Goal: Obtain resource: Obtain resource

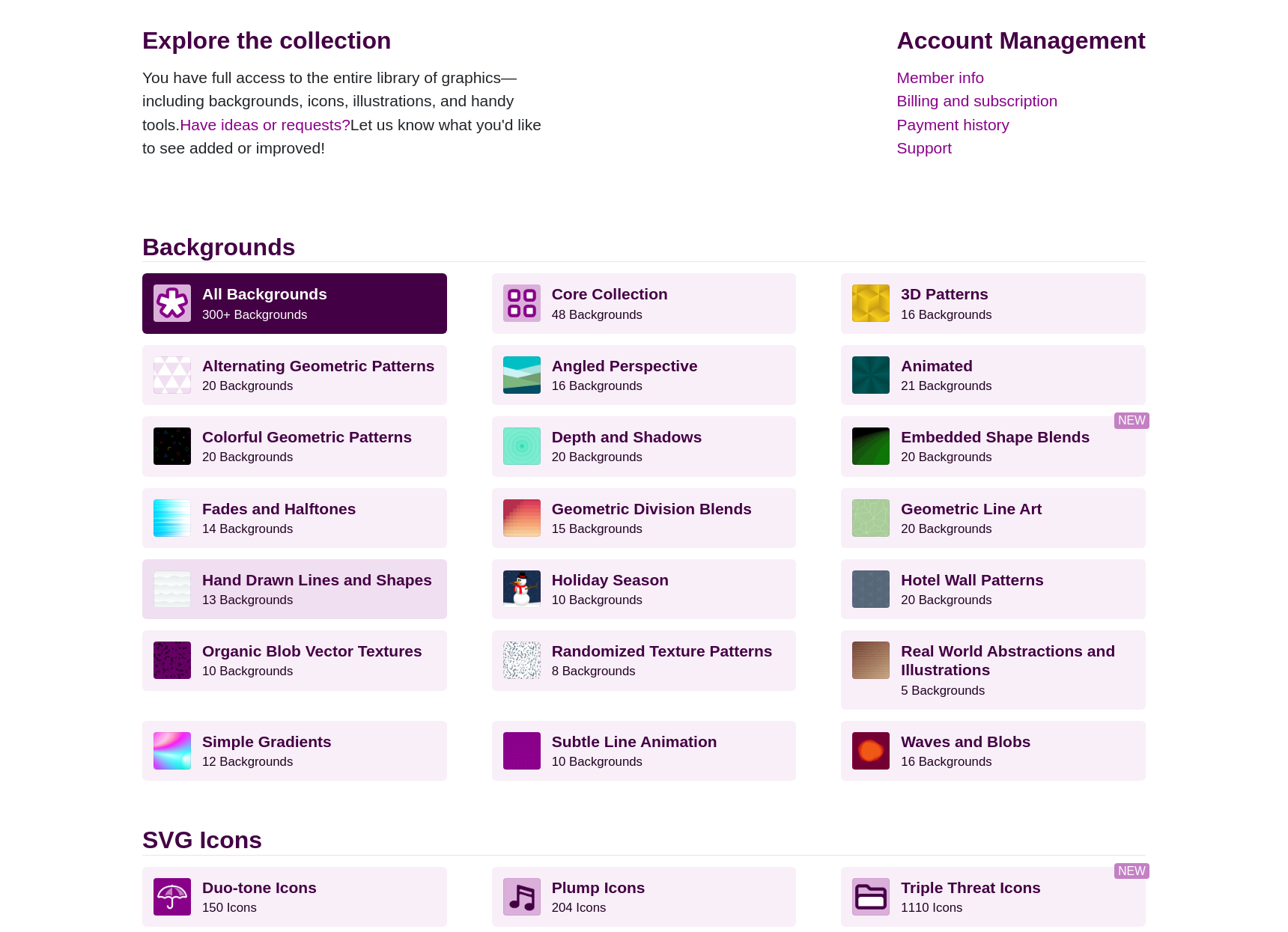
scroll to position [217, 0]
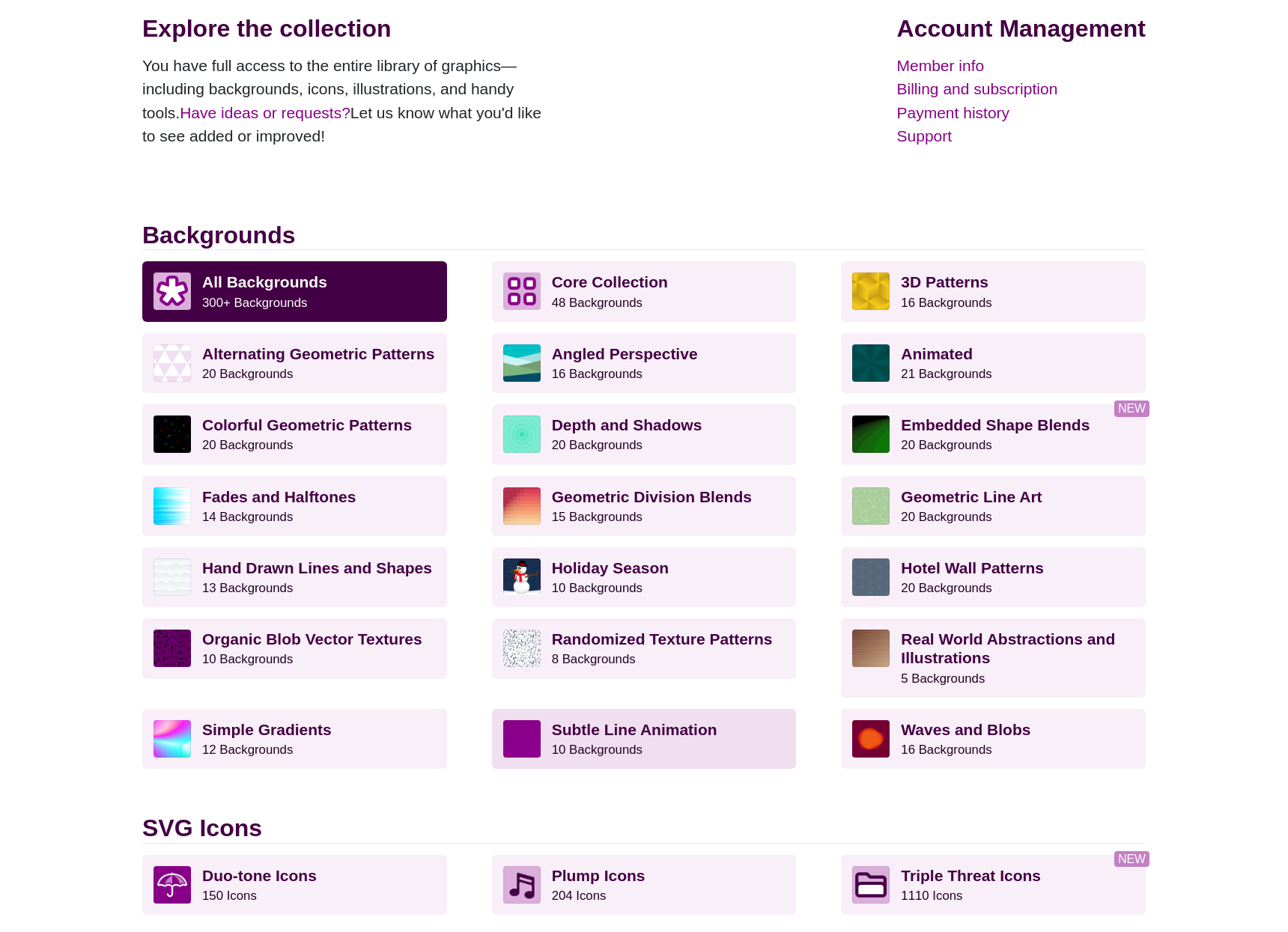
click at [652, 720] on strong "Subtle Line Animation" at bounding box center [635, 729] width 165 height 17
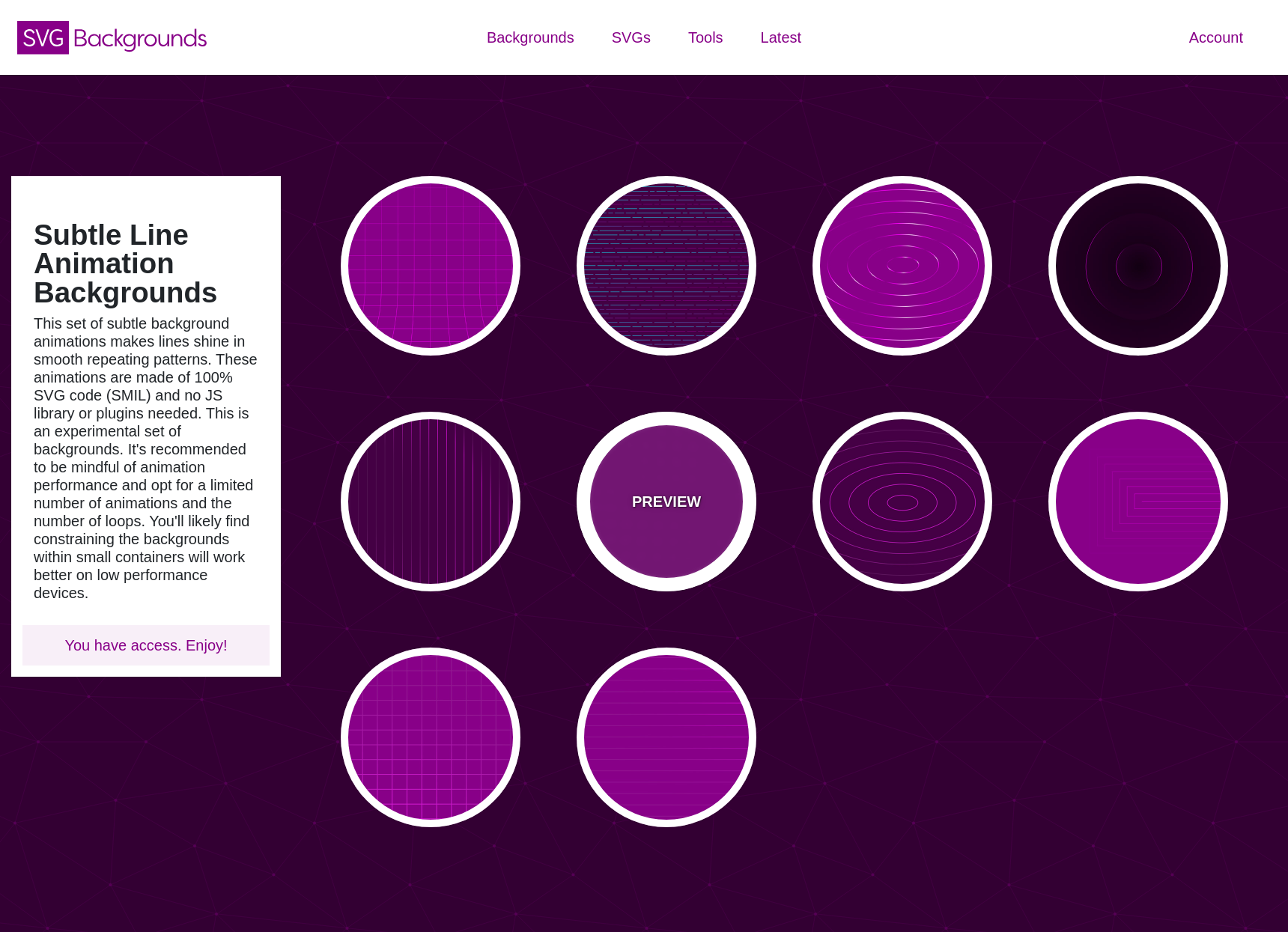
click at [665, 497] on p "PREVIEW" at bounding box center [667, 501] width 69 height 23
type input "#880088"
type input "#FF00FF"
type input "15"
type input "999"
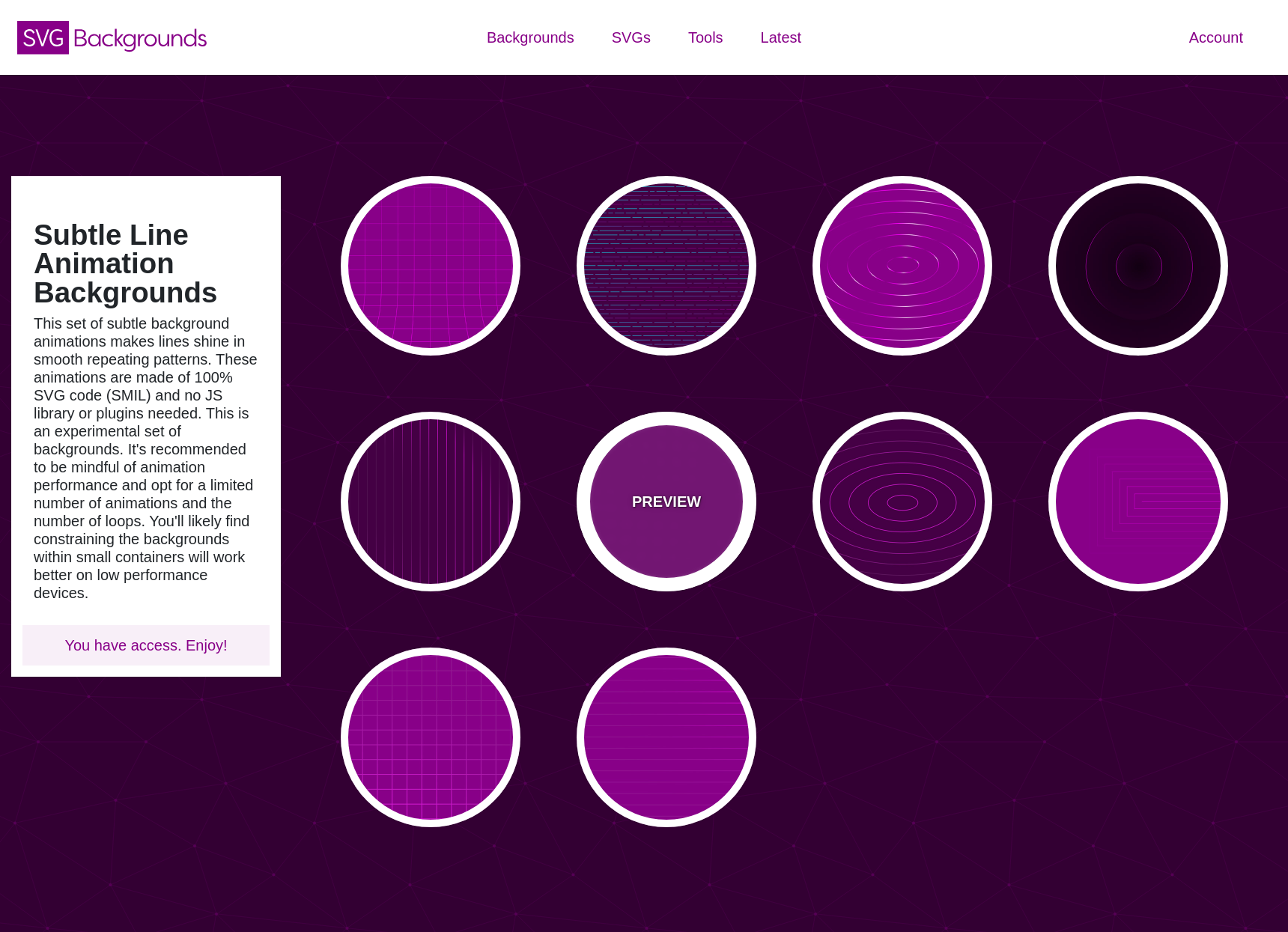
type input "0.1"
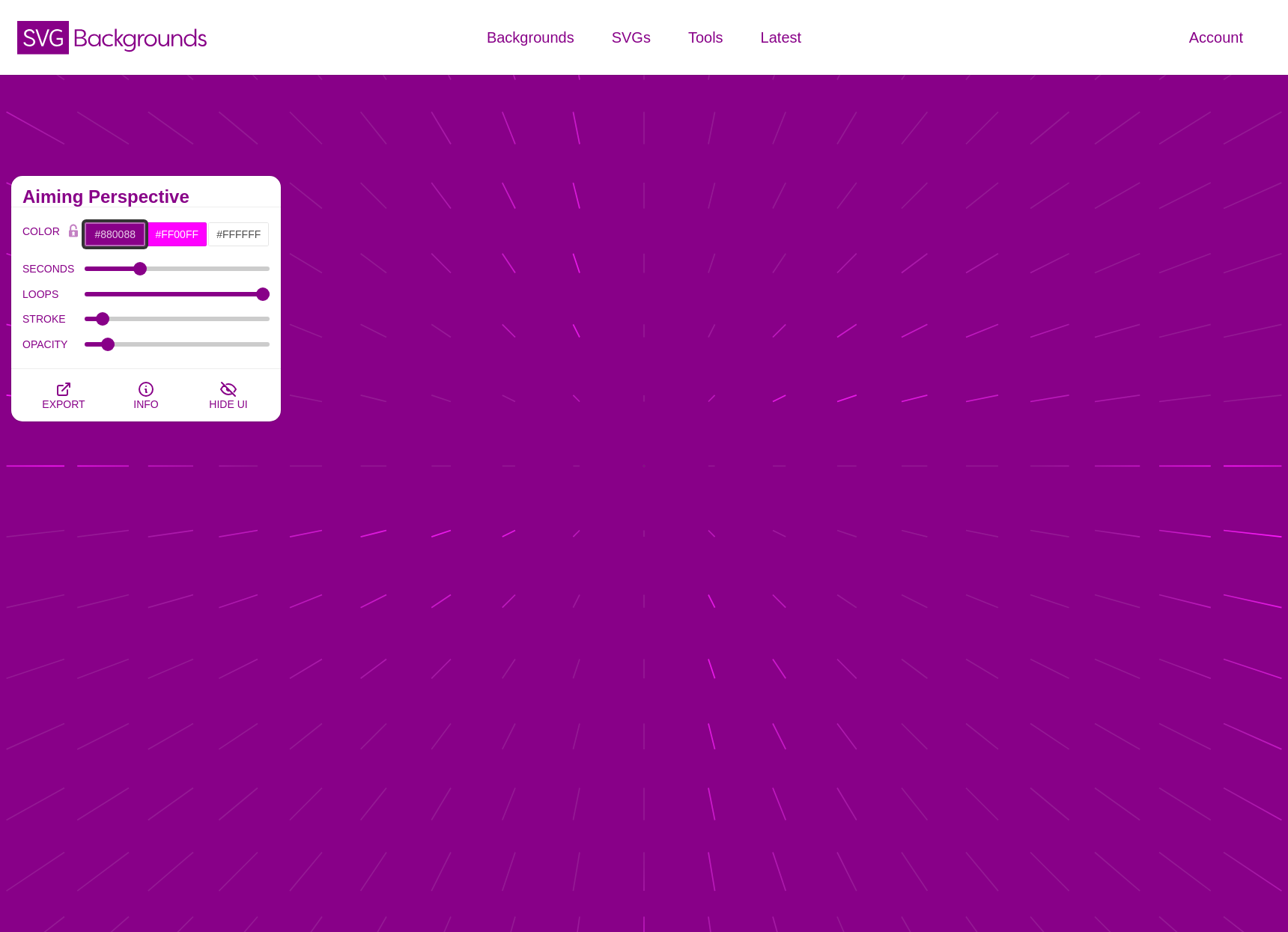
click at [115, 237] on input "#880088" at bounding box center [115, 234] width 62 height 25
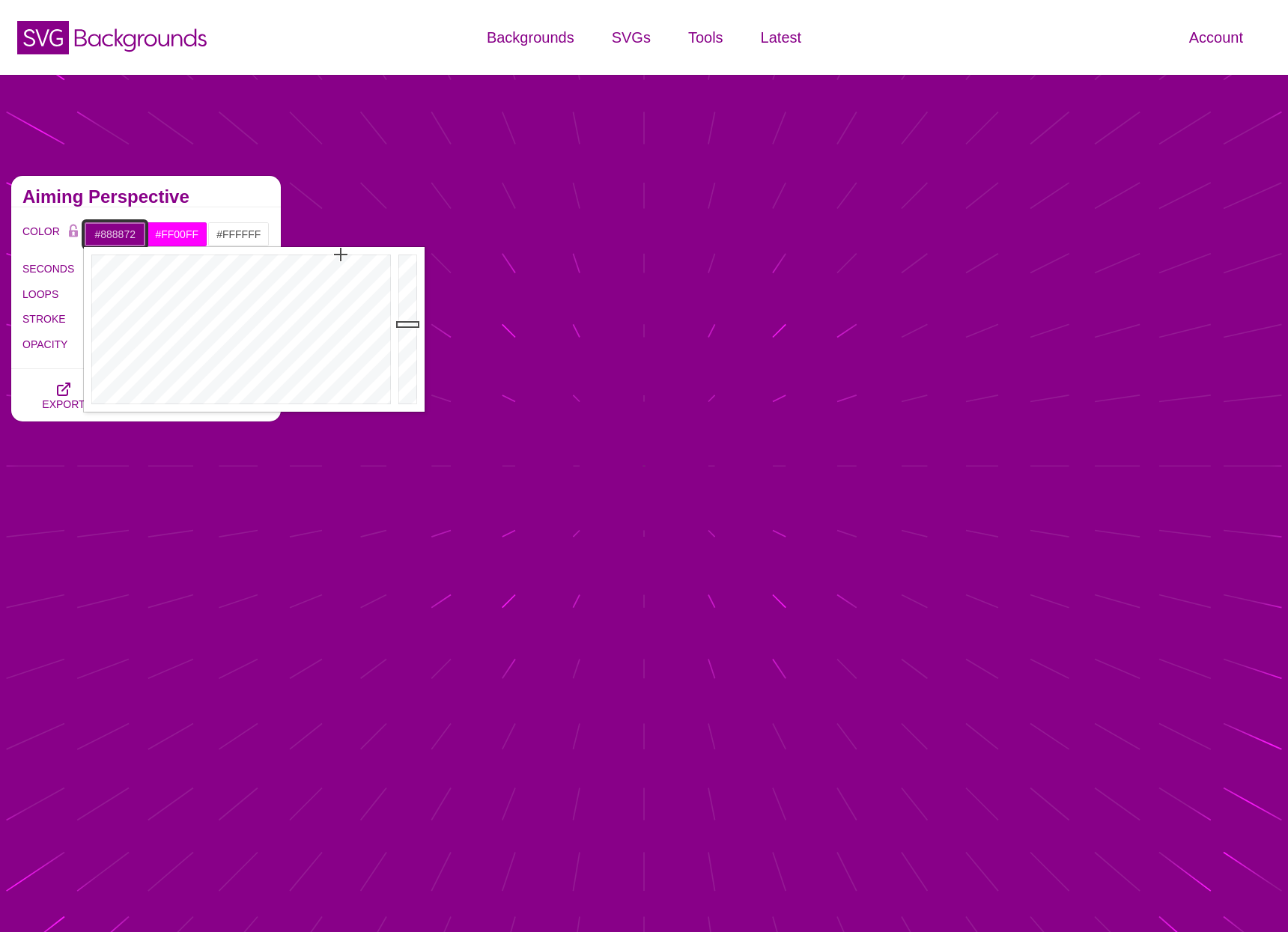
click at [141, 379] on div at bounding box center [239, 329] width 311 height 164
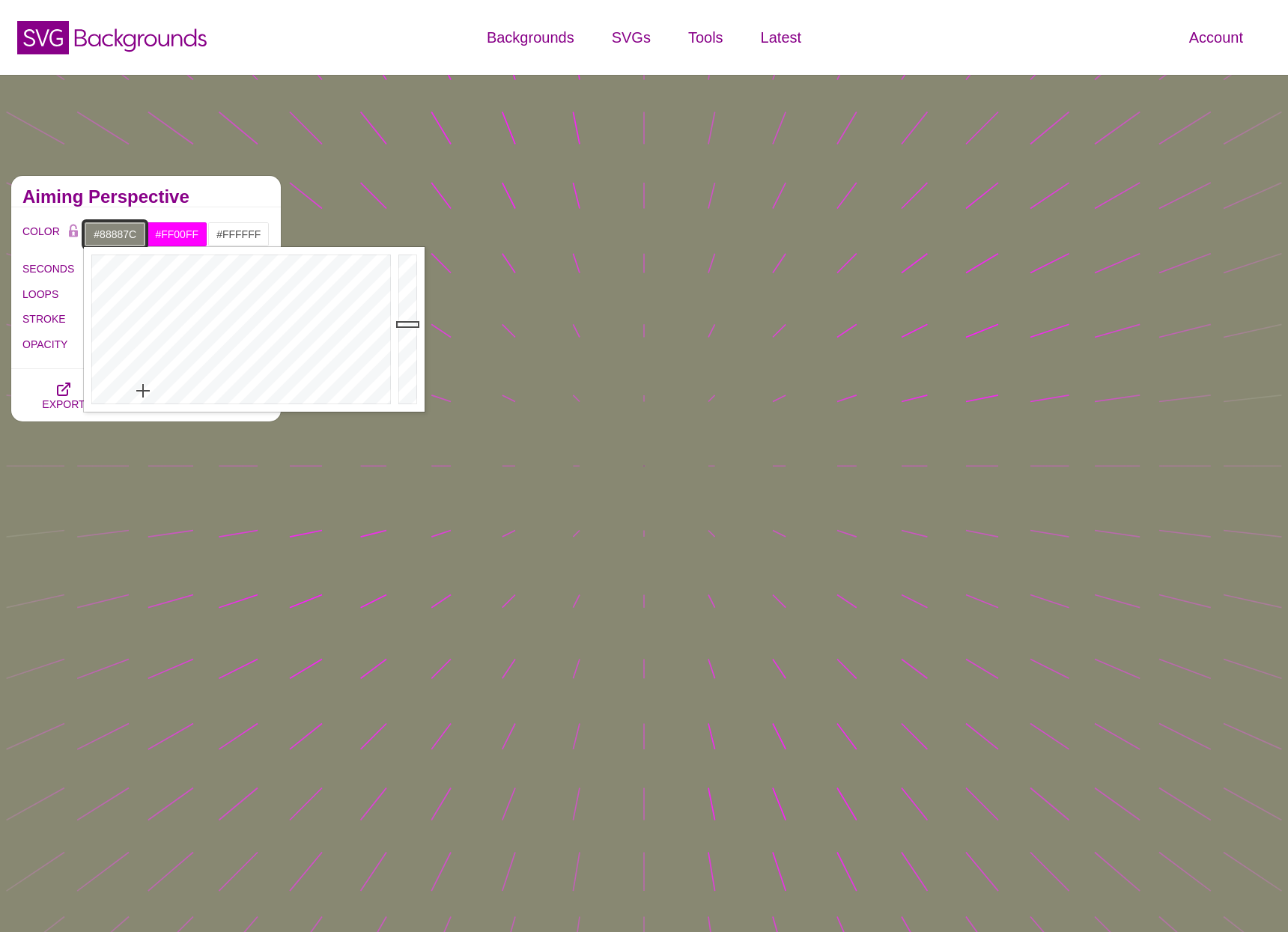
drag, startPoint x: 141, startPoint y: 379, endPoint x: 143, endPoint y: 391, distance: 12.2
click at [143, 391] on div at bounding box center [239, 329] width 311 height 164
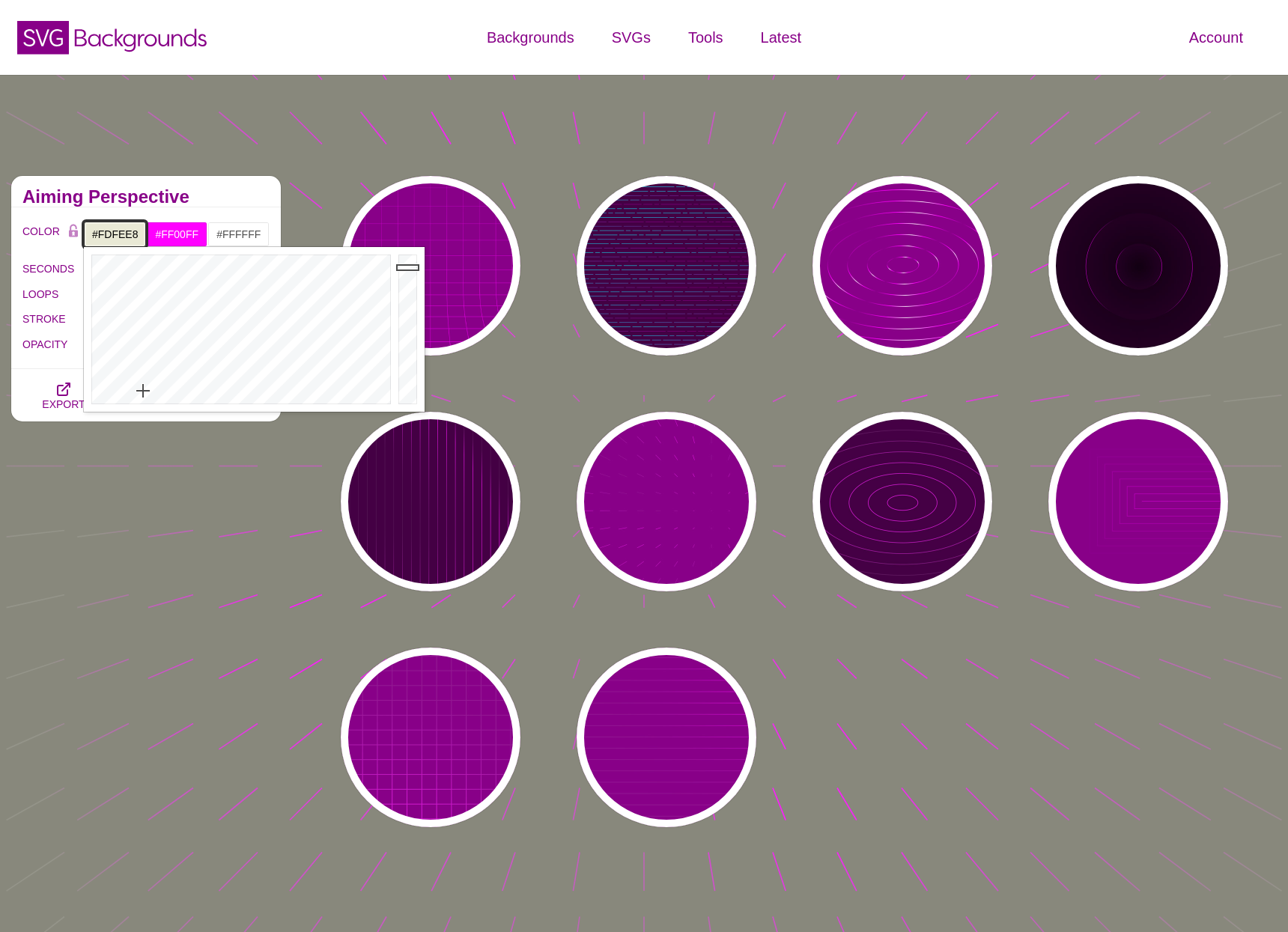
type input "#FEFFE9"
drag, startPoint x: 411, startPoint y: 267, endPoint x: 406, endPoint y: 246, distance: 21.6
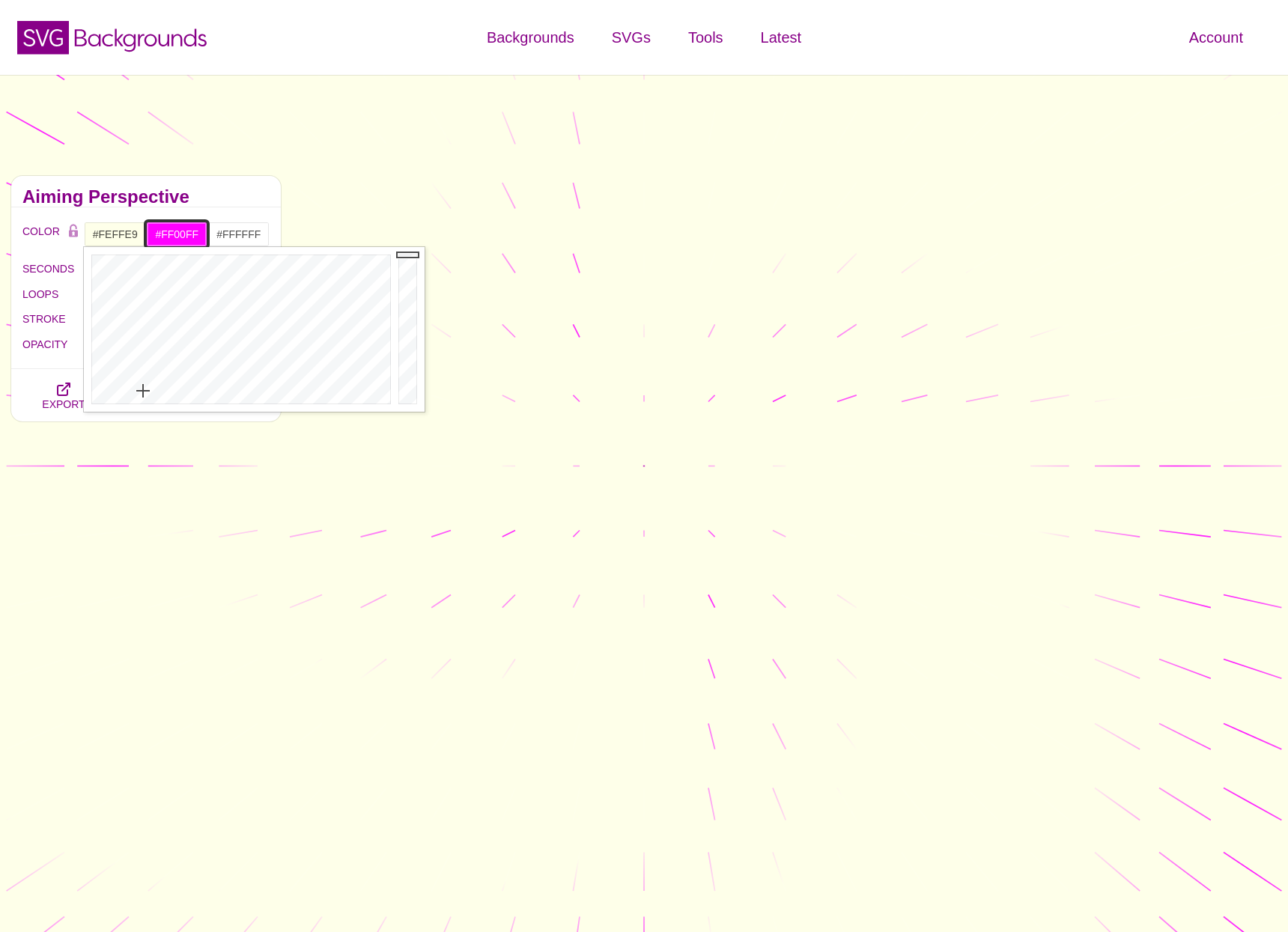
click at [175, 234] on input "#FF00FF" at bounding box center [177, 234] width 62 height 25
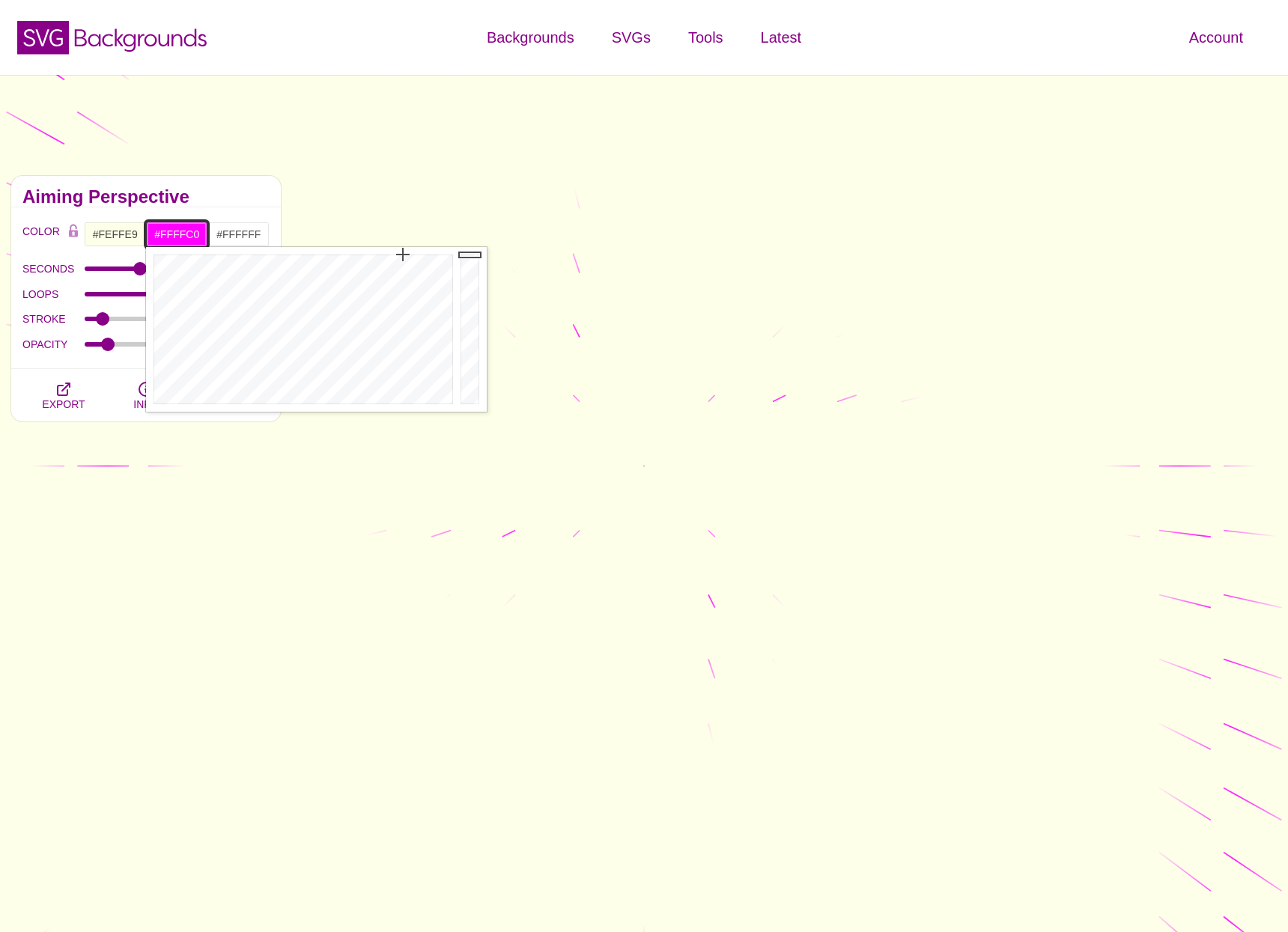
click at [203, 367] on div at bounding box center [301, 329] width 311 height 164
click at [301, 360] on div at bounding box center [301, 329] width 311 height 164
click at [203, 325] on div at bounding box center [301, 329] width 311 height 164
drag, startPoint x: 203, startPoint y: 325, endPoint x: 200, endPoint y: 305, distance: 20.2
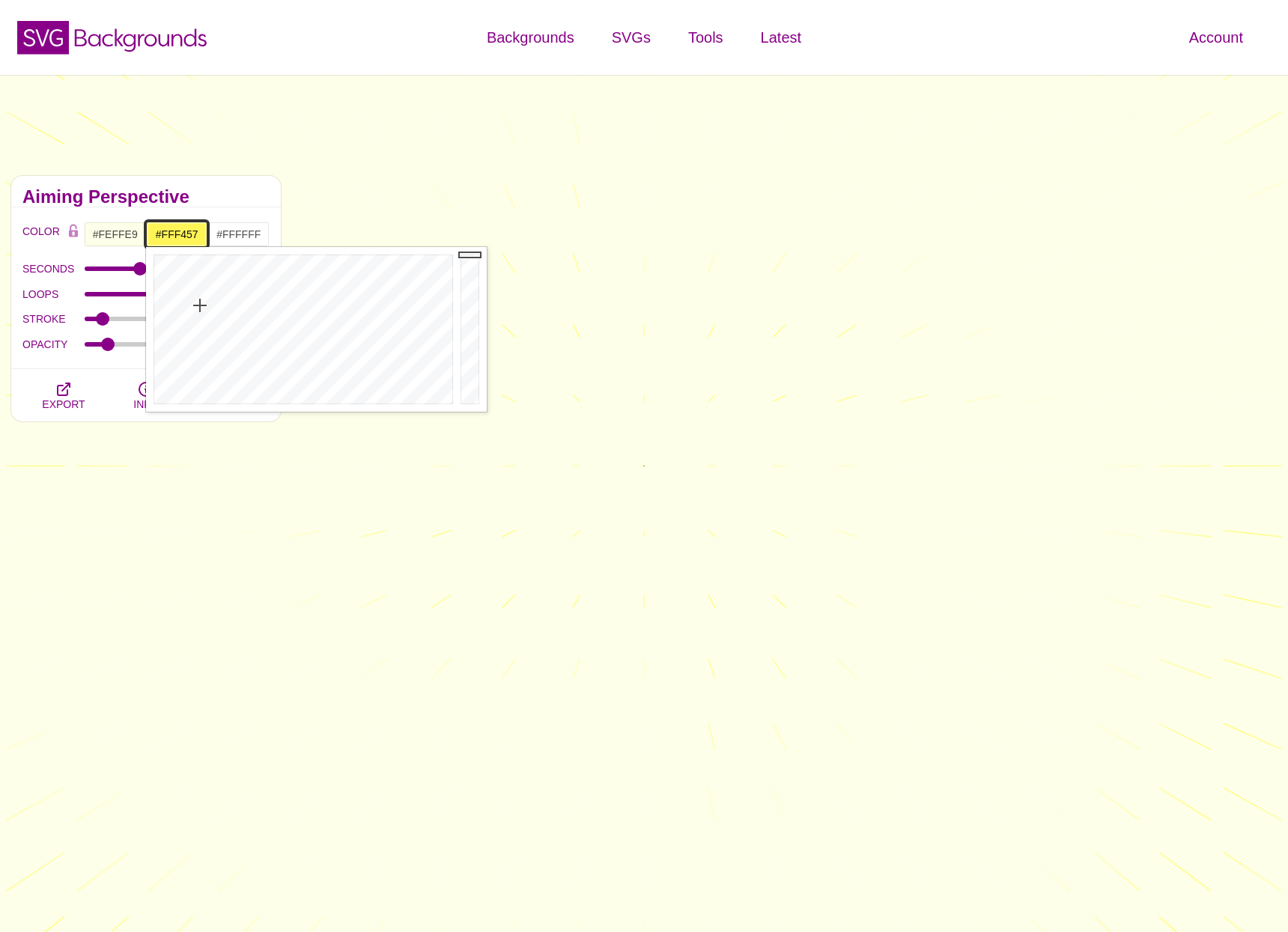
click at [200, 305] on div at bounding box center [301, 329] width 311 height 164
click at [197, 281] on div at bounding box center [301, 329] width 311 height 164
click at [197, 270] on div at bounding box center [301, 329] width 311 height 164
type input "#FFE745"
click at [197, 295] on div at bounding box center [301, 329] width 311 height 164
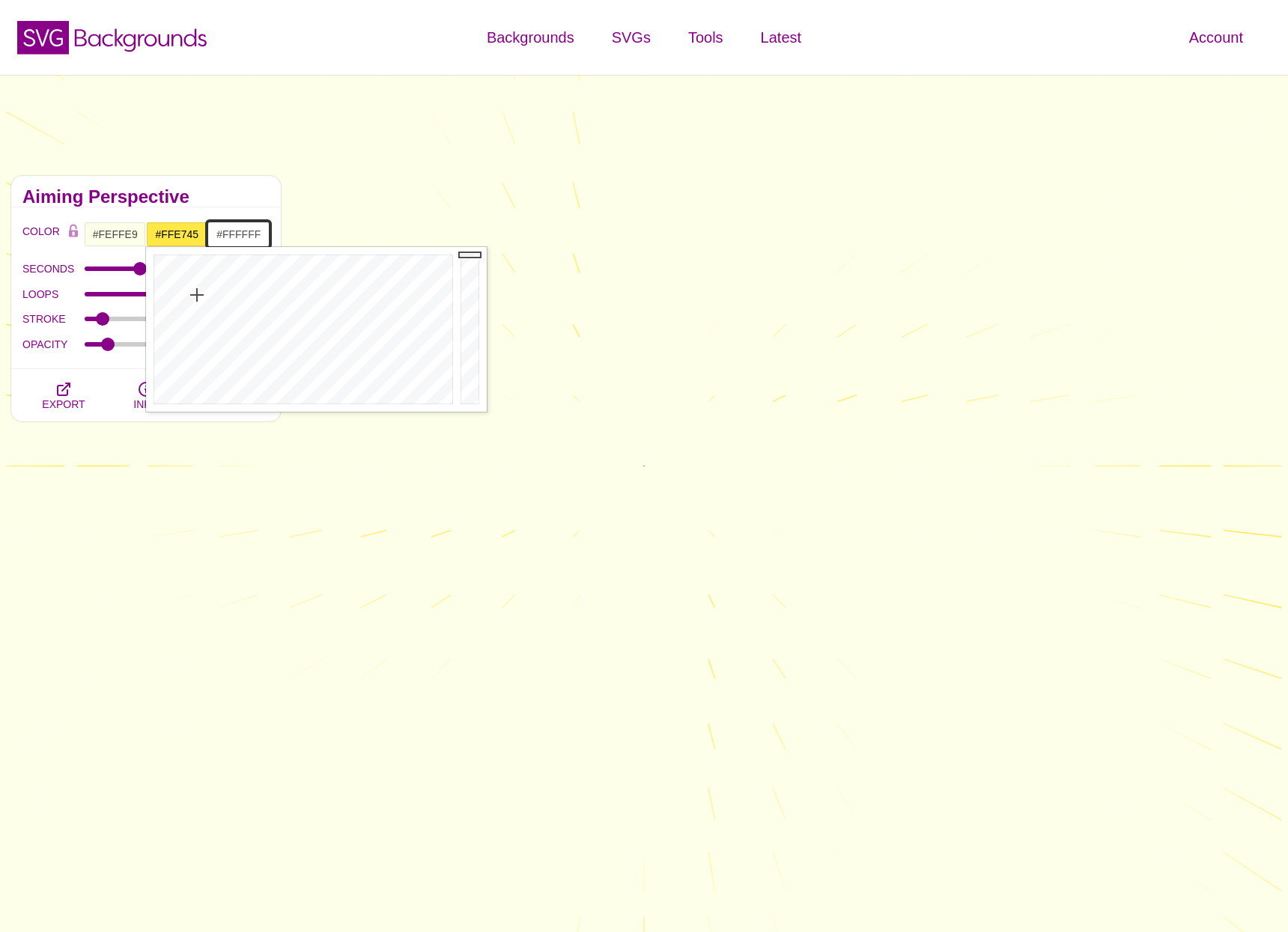
click at [249, 231] on input "#FFFFFF" at bounding box center [239, 234] width 62 height 25
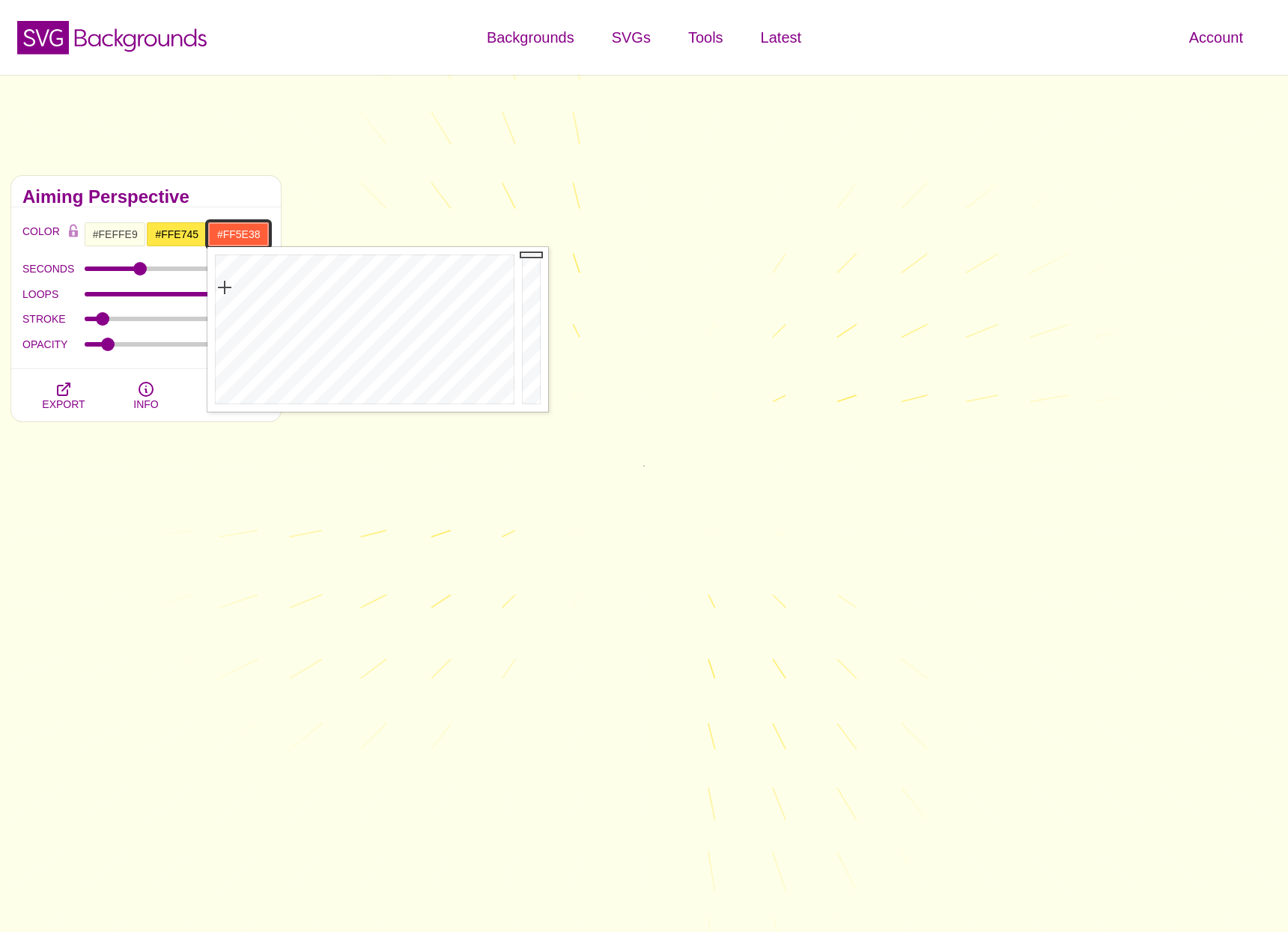
drag, startPoint x: 269, startPoint y: 309, endPoint x: 224, endPoint y: 287, distance: 50.1
click at [224, 287] on div at bounding box center [362, 329] width 311 height 164
drag, startPoint x: 224, startPoint y: 287, endPoint x: 302, endPoint y: 306, distance: 80.3
click at [302, 306] on div at bounding box center [362, 329] width 311 height 164
type input "#FFFF00"
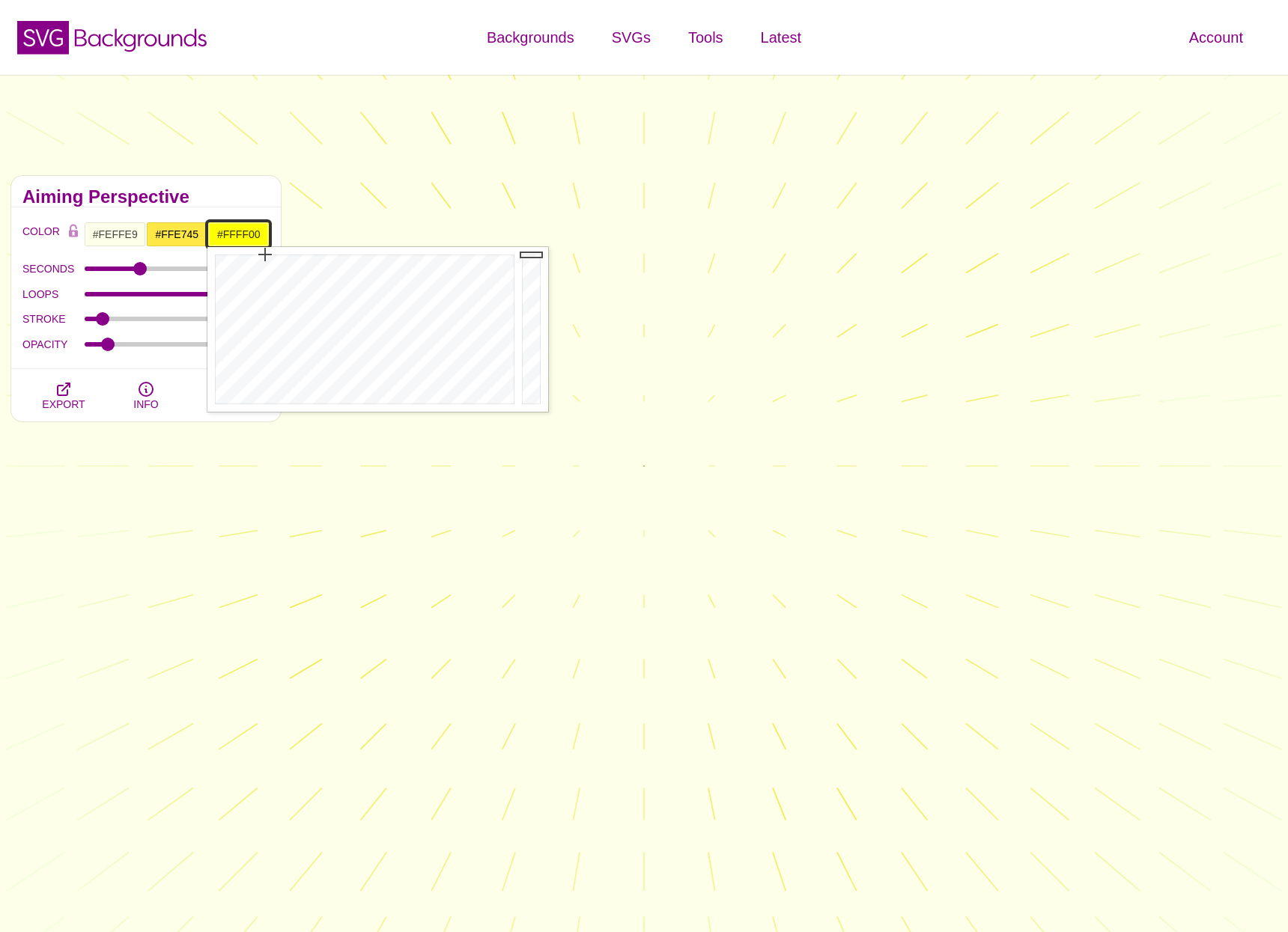
drag, startPoint x: 265, startPoint y: 281, endPoint x: 265, endPoint y: 241, distance: 40.0
click at [246, 197] on h2 "Aiming Perspective" at bounding box center [146, 196] width 247 height 12
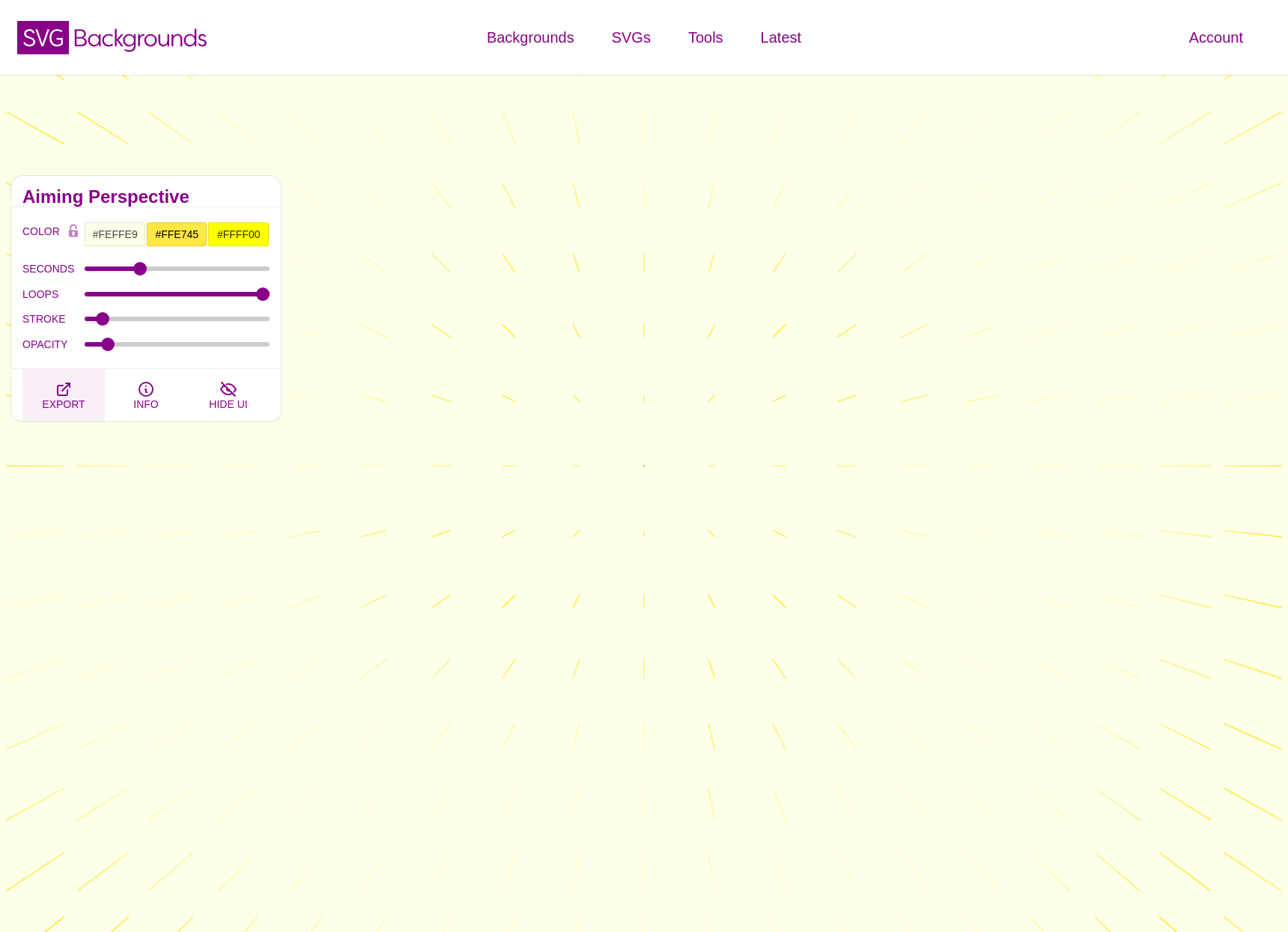
click at [72, 388] on icon "button" at bounding box center [63, 388] width 18 height 18
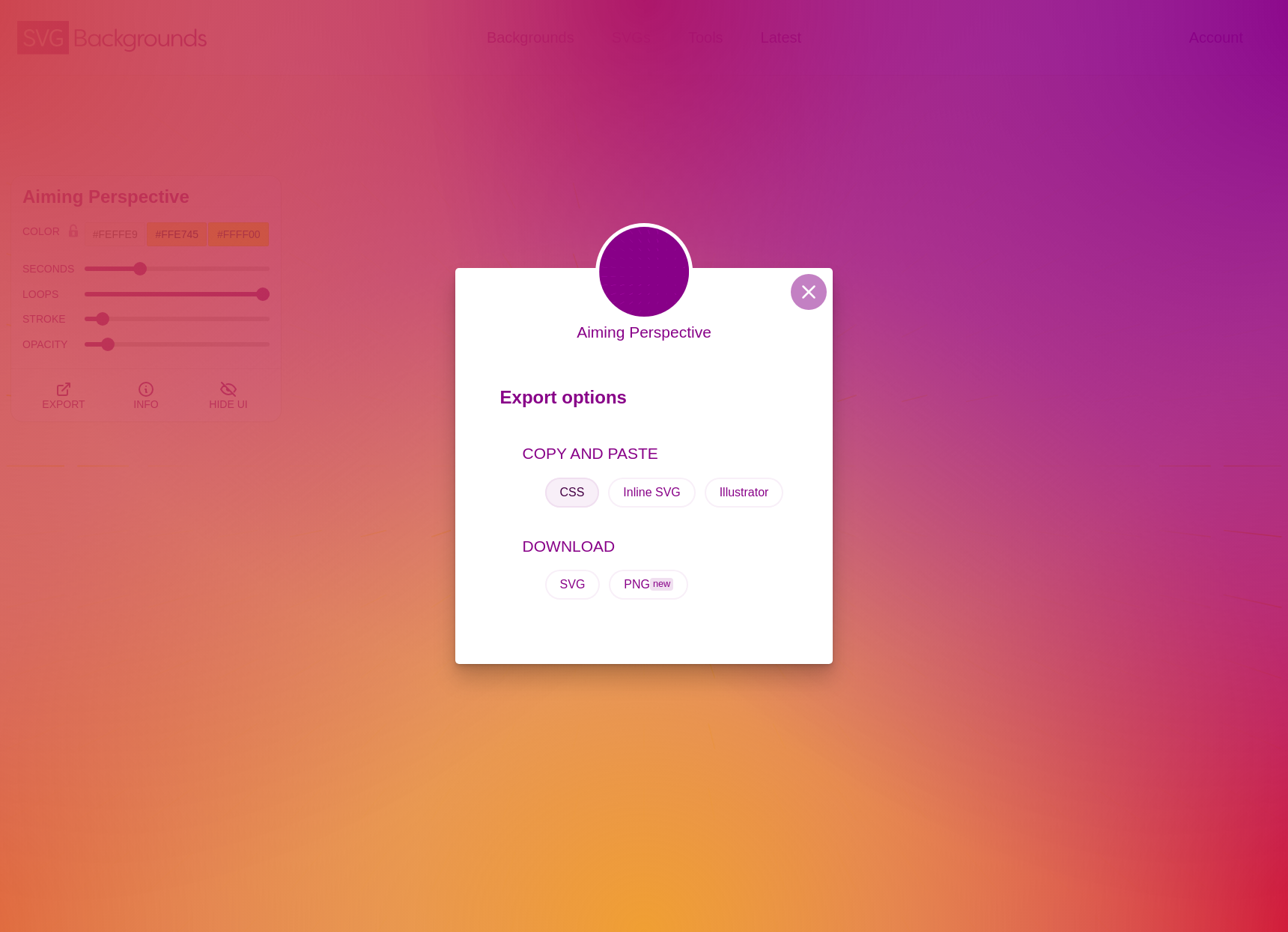
click at [572, 498] on button "CSS" at bounding box center [572, 493] width 55 height 30
click at [799, 295] on button at bounding box center [808, 292] width 36 height 36
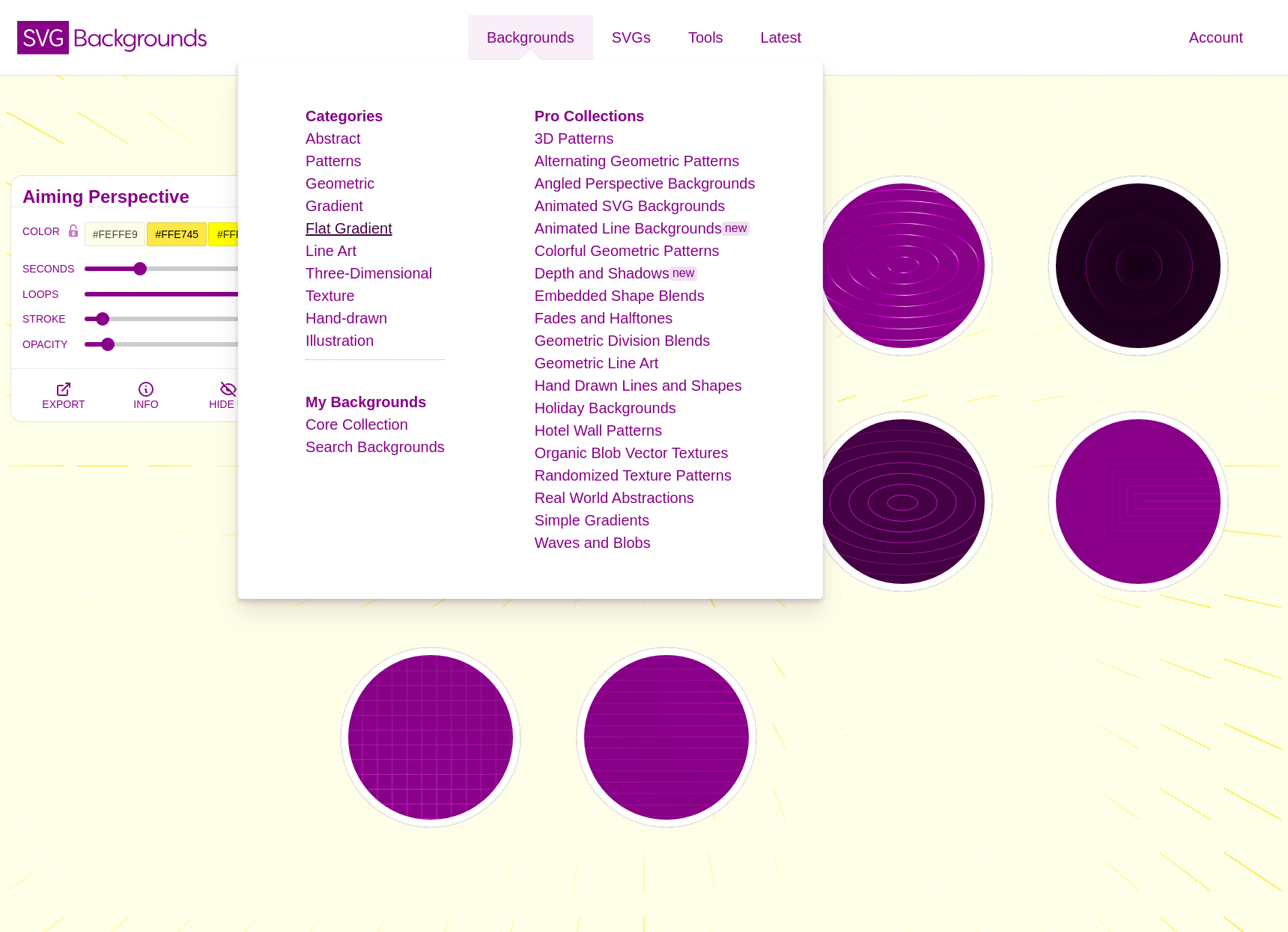
click at [332, 233] on link "Flat Gradient" at bounding box center [348, 228] width 87 height 17
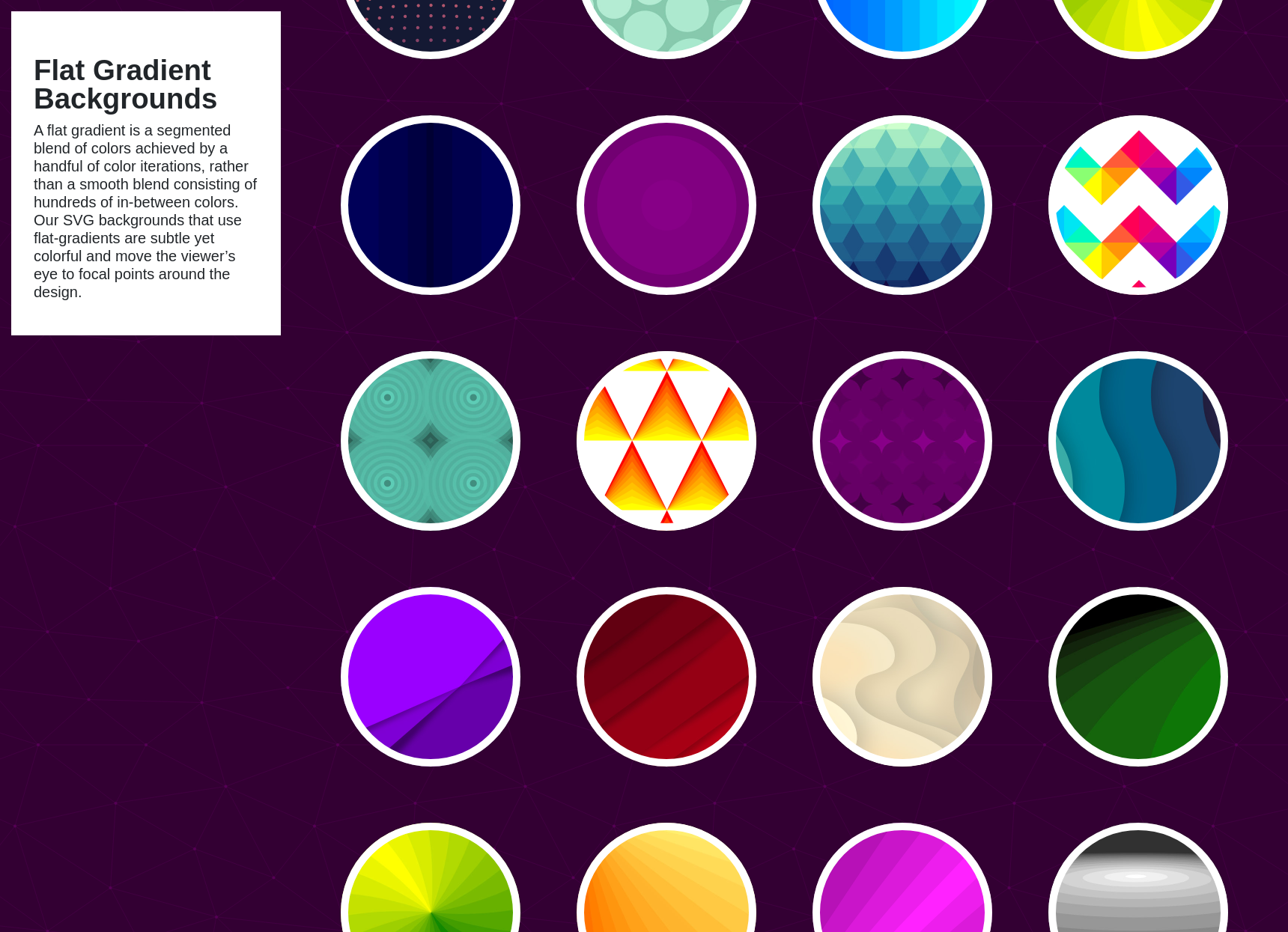
scroll to position [297, 0]
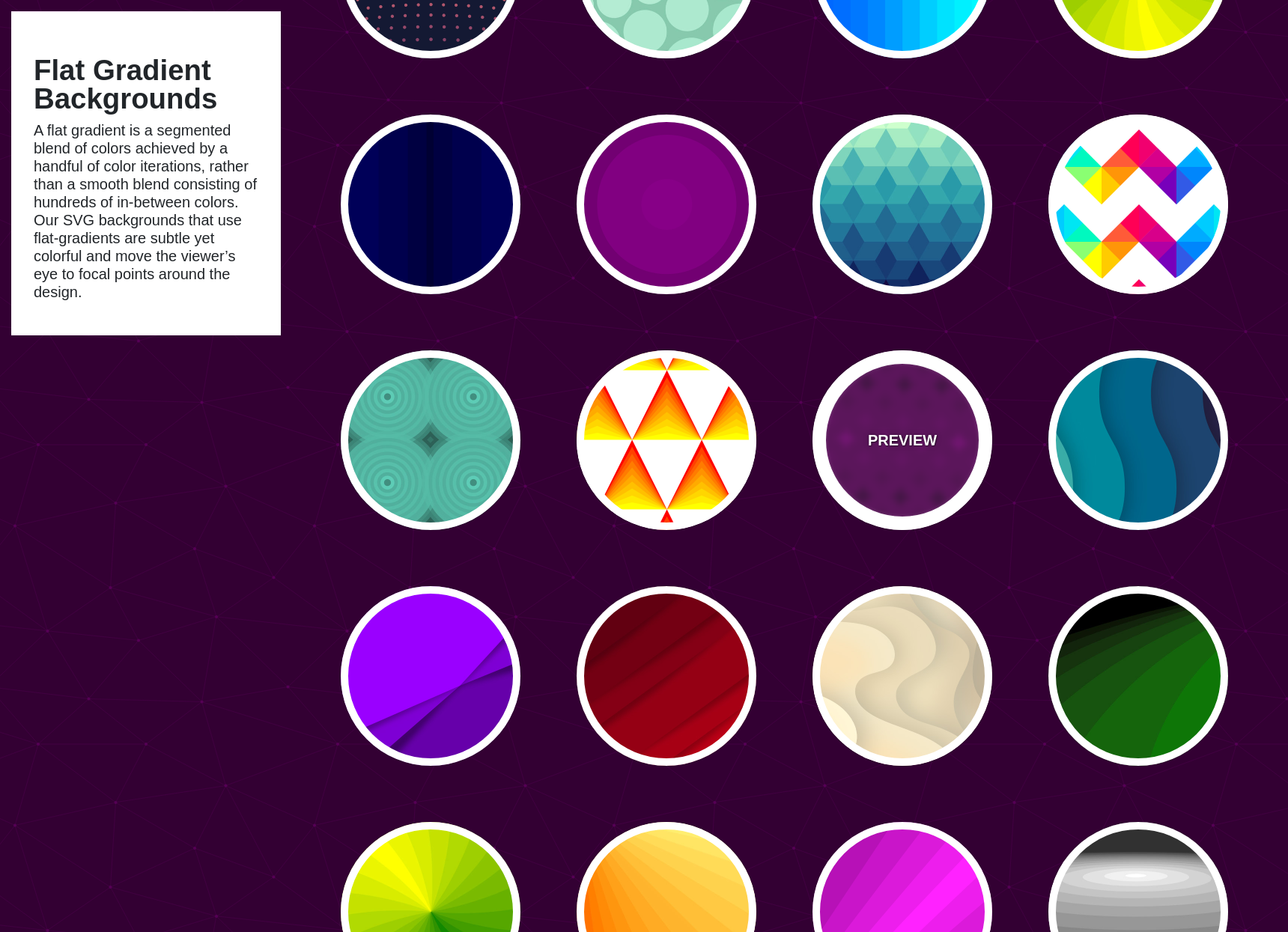
click at [899, 438] on p "PREVIEW" at bounding box center [902, 440] width 69 height 23
type input "#660066"
type input "#880088"
type input "#440044"
type input "0"
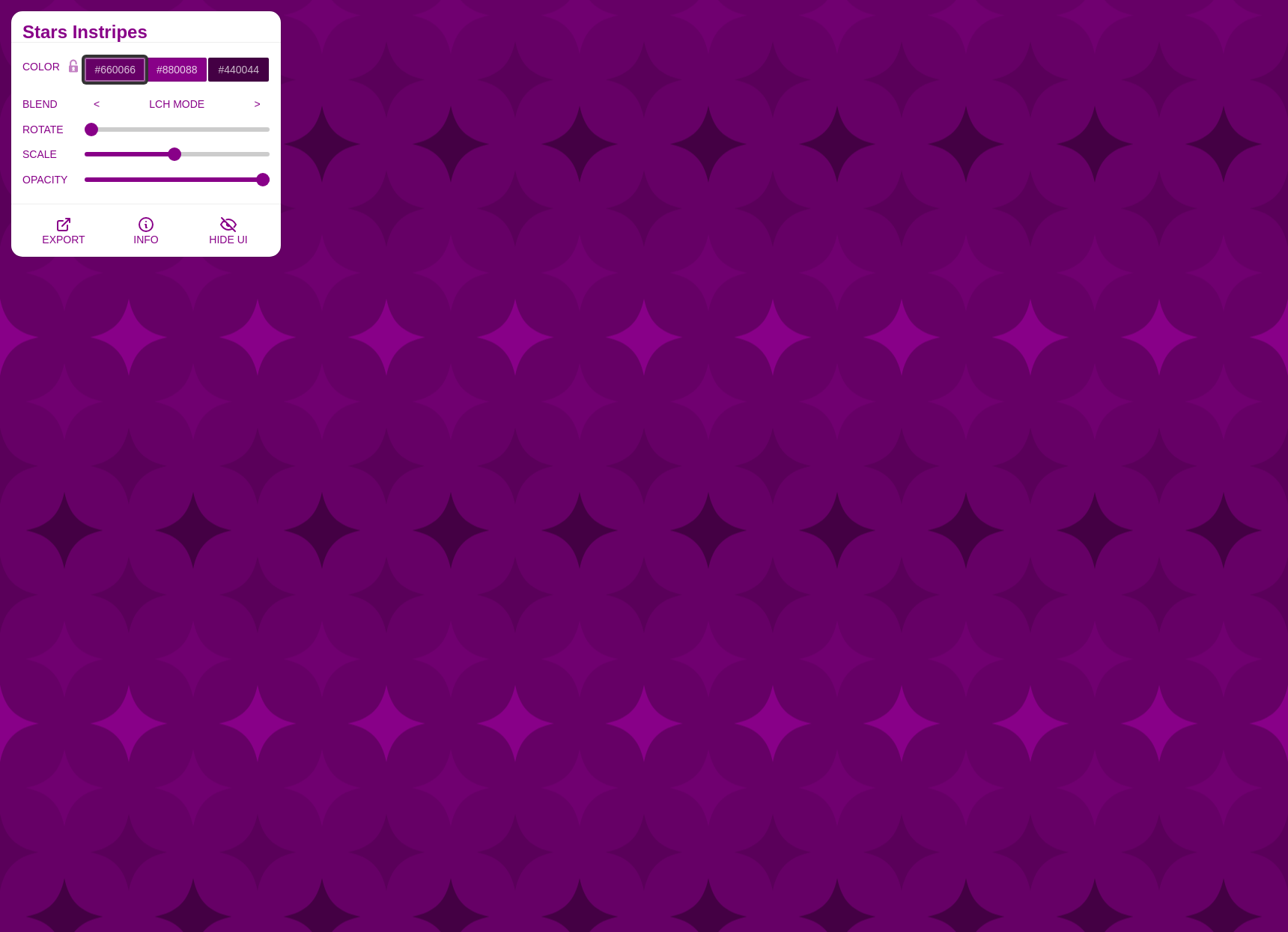
click at [116, 70] on input "#660066" at bounding box center [115, 69] width 62 height 25
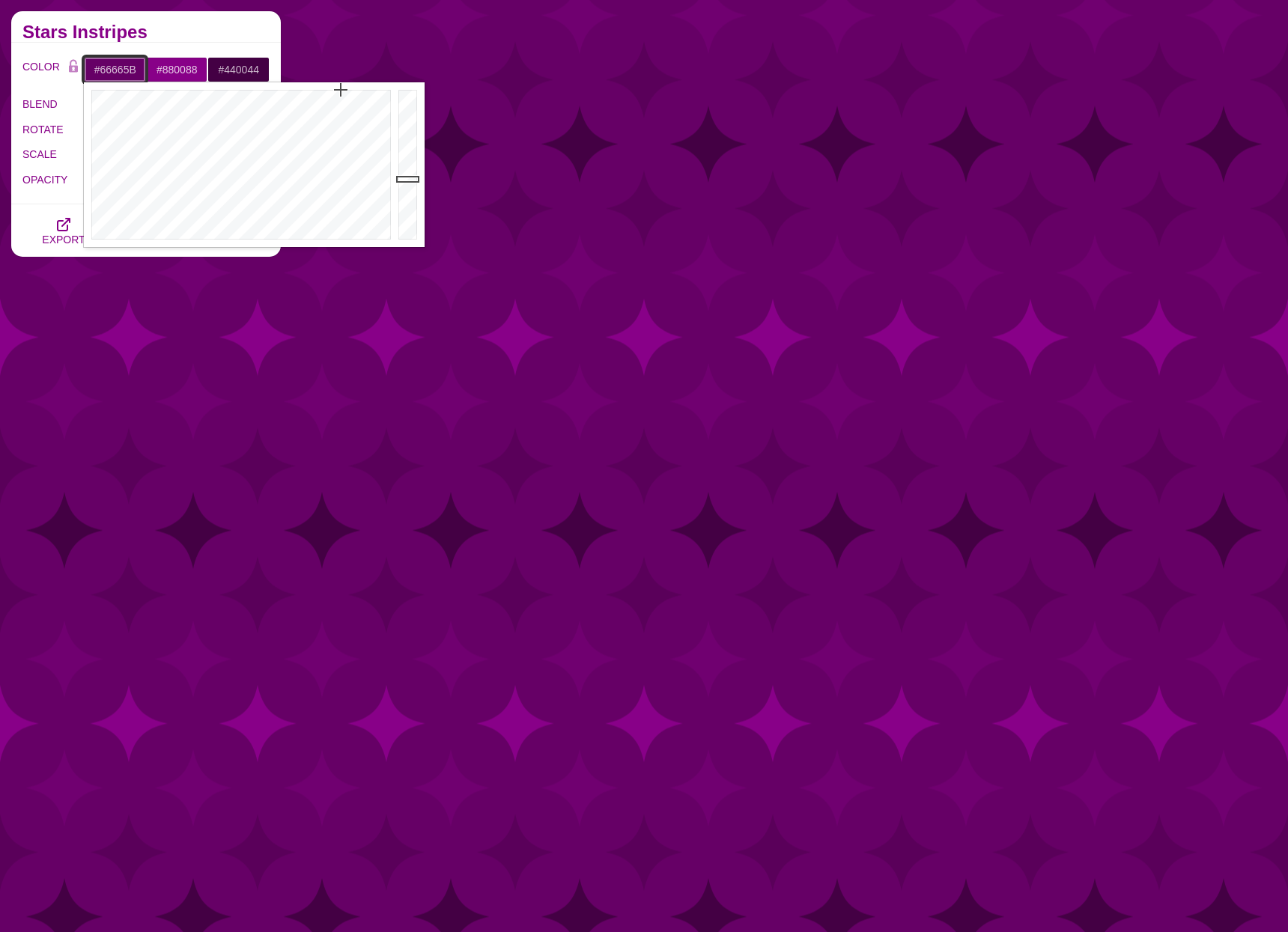
click at [142, 222] on div at bounding box center [239, 164] width 311 height 164
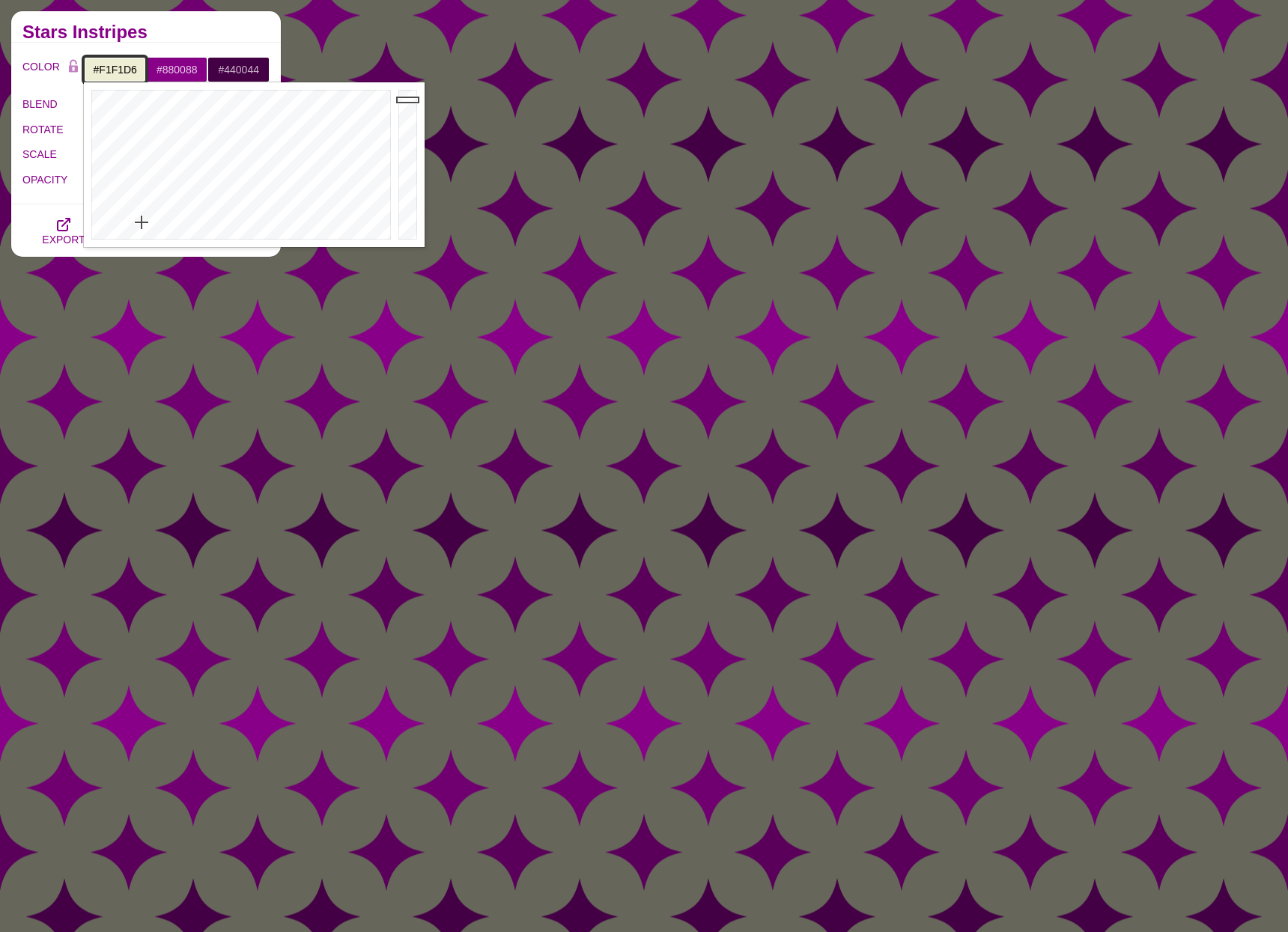
type input "#FFFFE3"
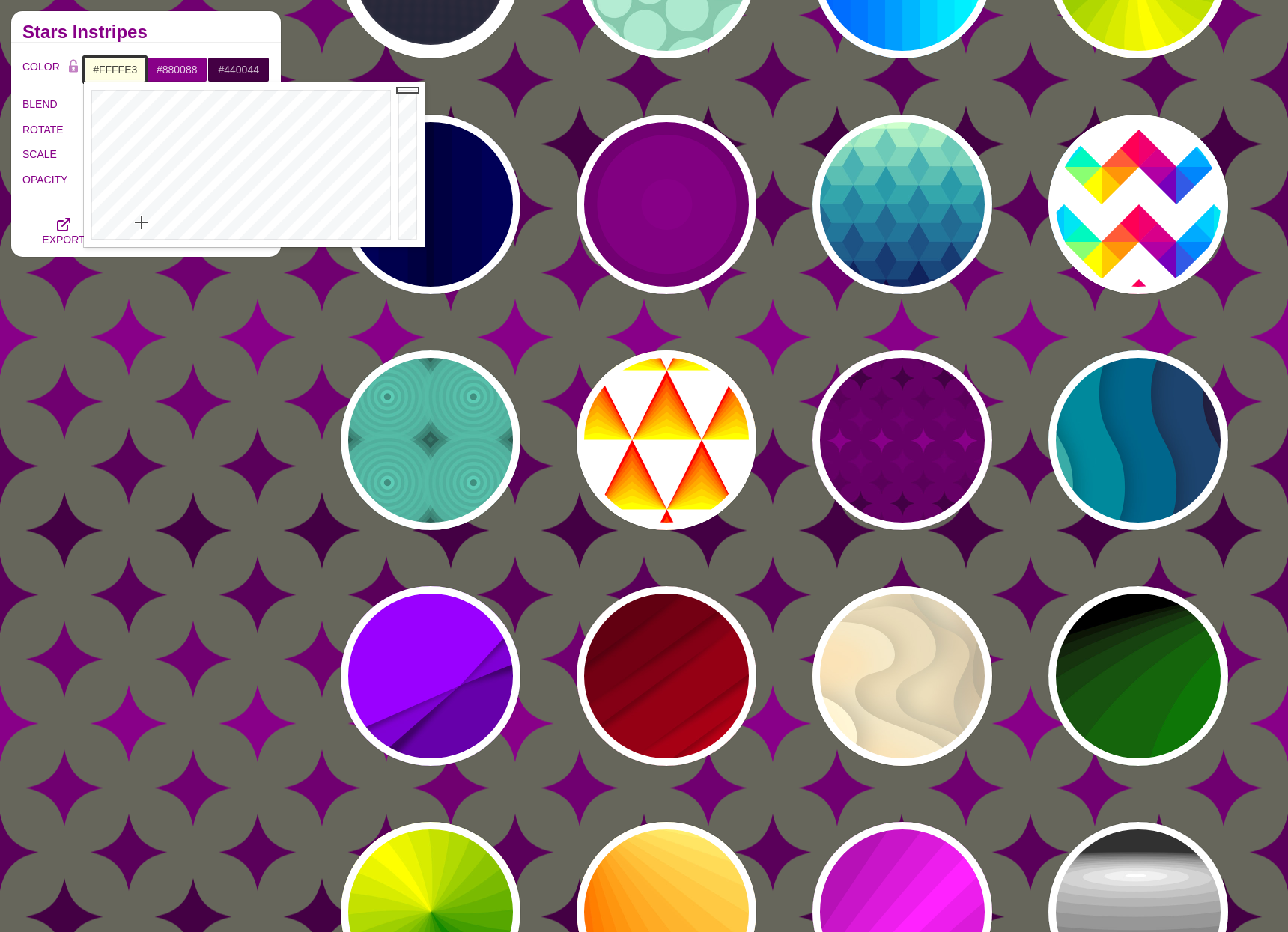
drag, startPoint x: 405, startPoint y: 176, endPoint x: 398, endPoint y: 49, distance: 127.2
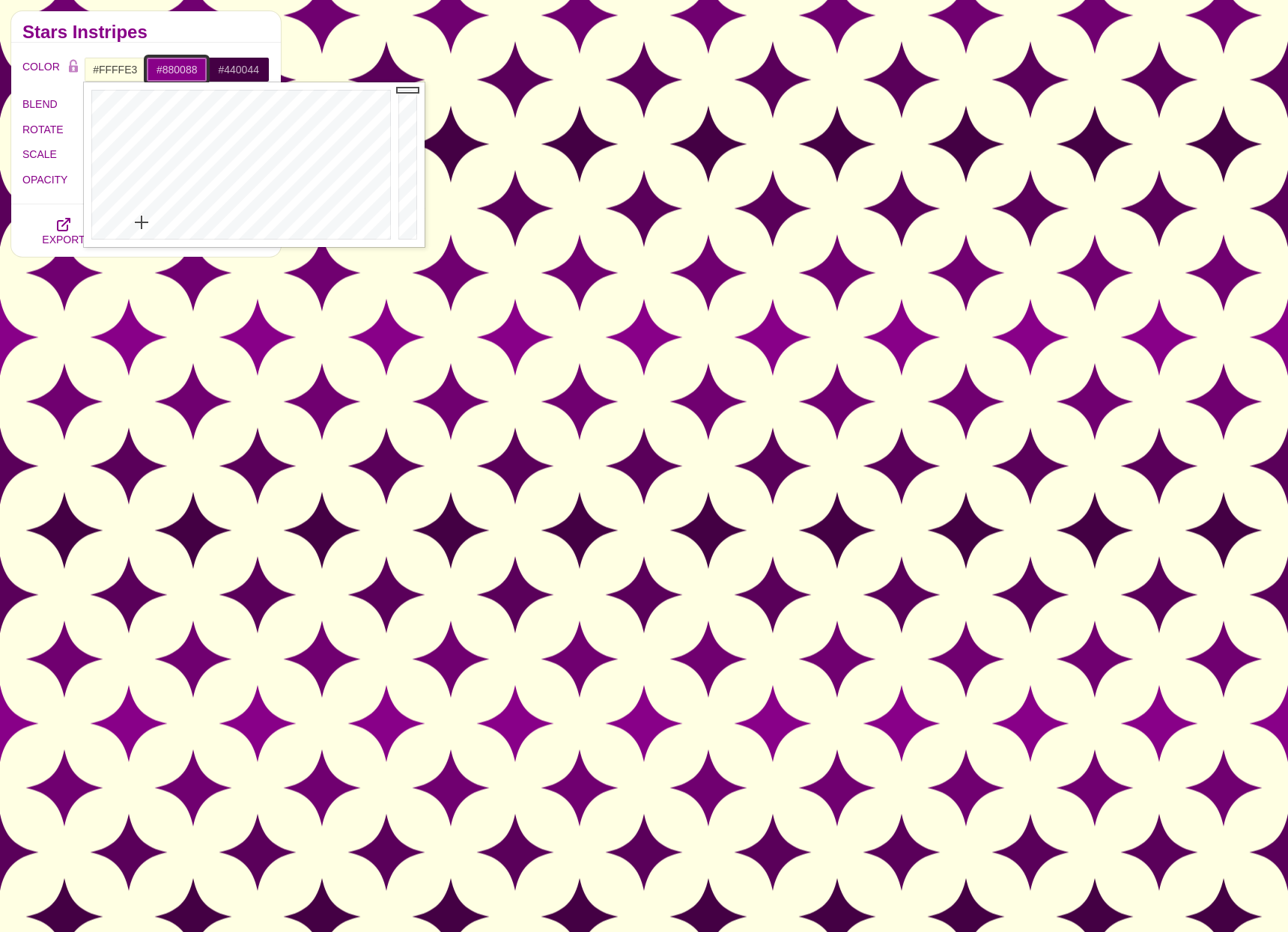
click at [177, 67] on input "#880088" at bounding box center [177, 69] width 62 height 25
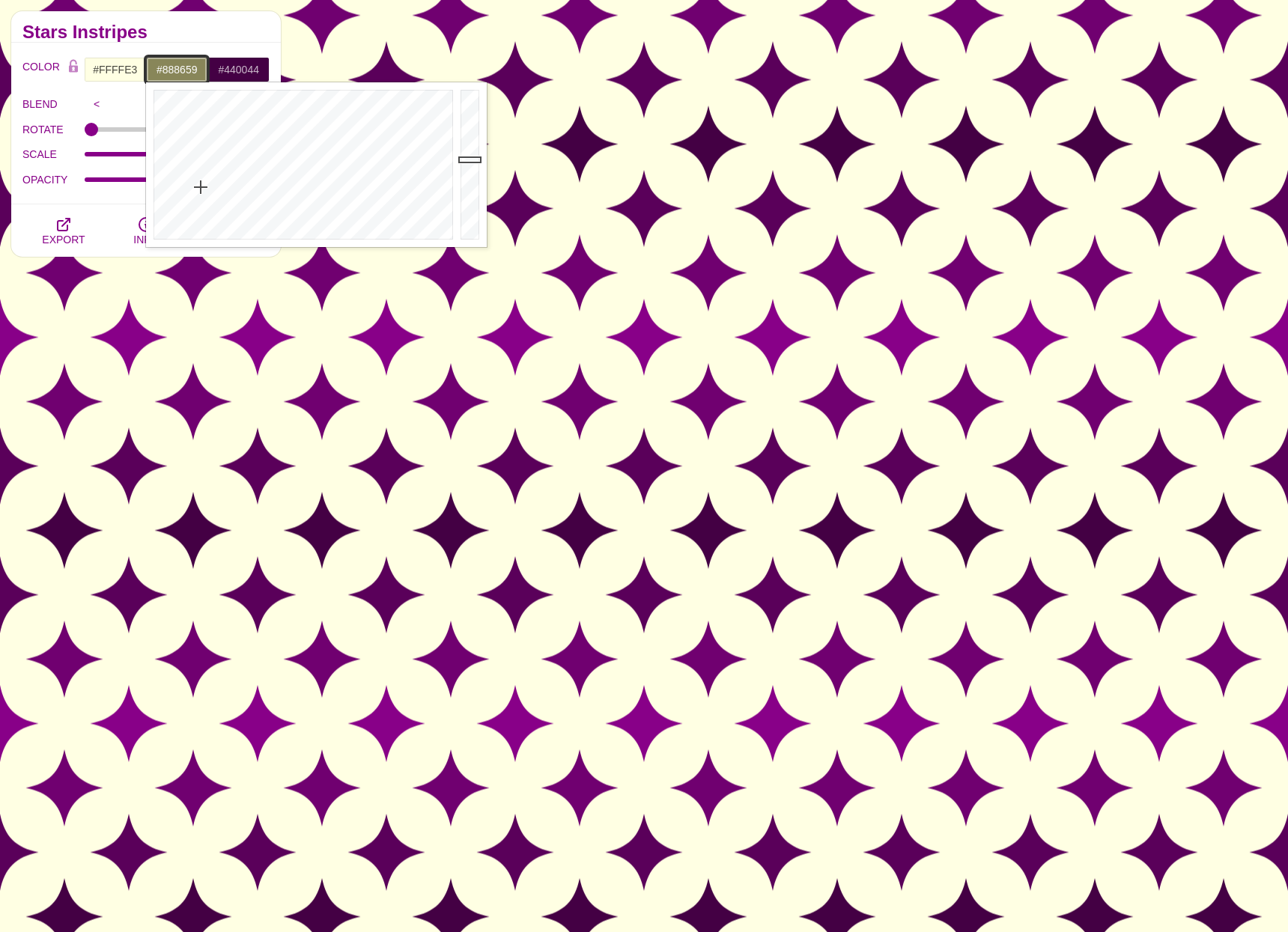
click at [201, 187] on div at bounding box center [301, 164] width 311 height 164
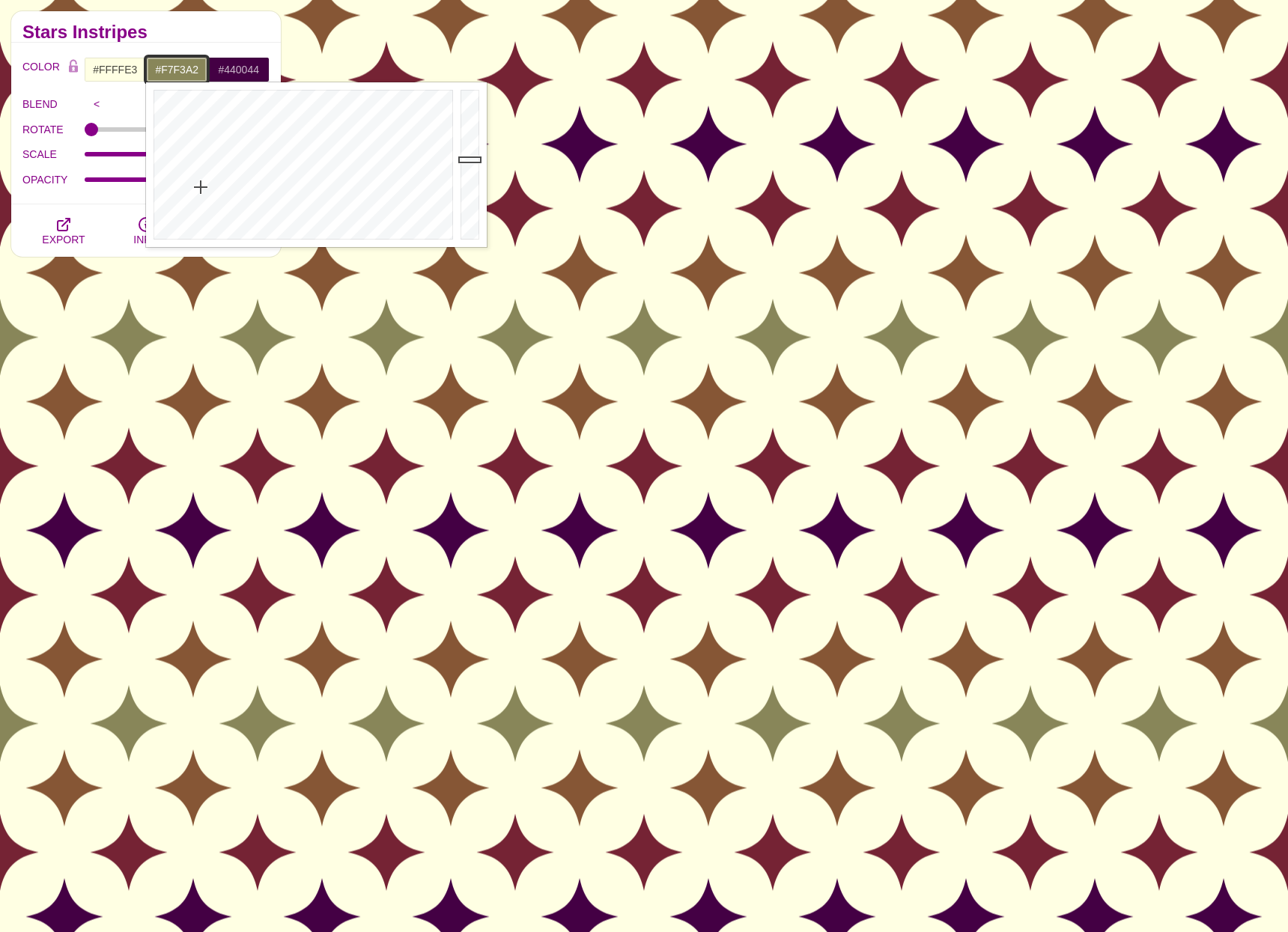
type input "#FFFAA7"
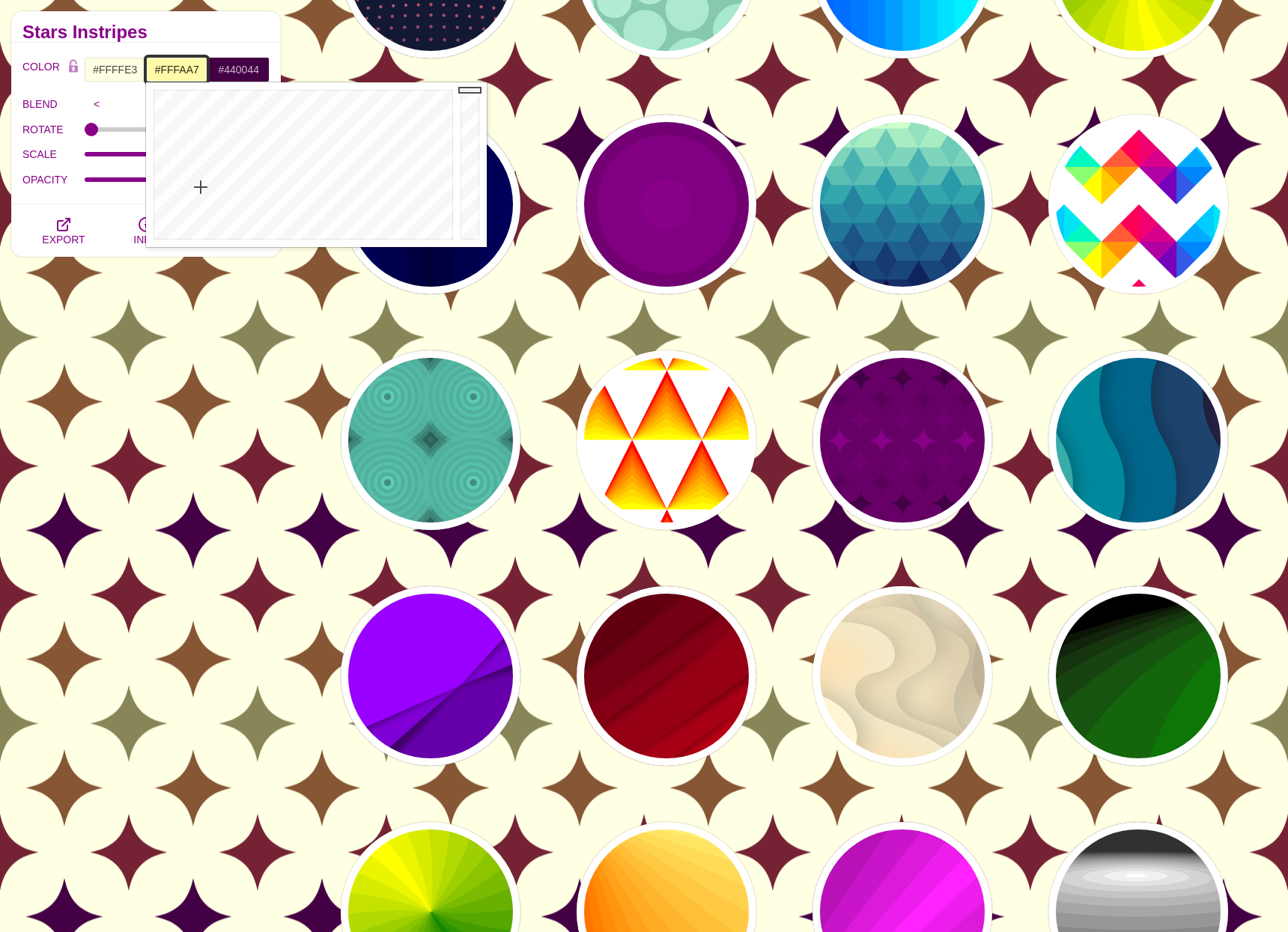
drag, startPoint x: 466, startPoint y: 158, endPoint x: 466, endPoint y: 68, distance: 90.0
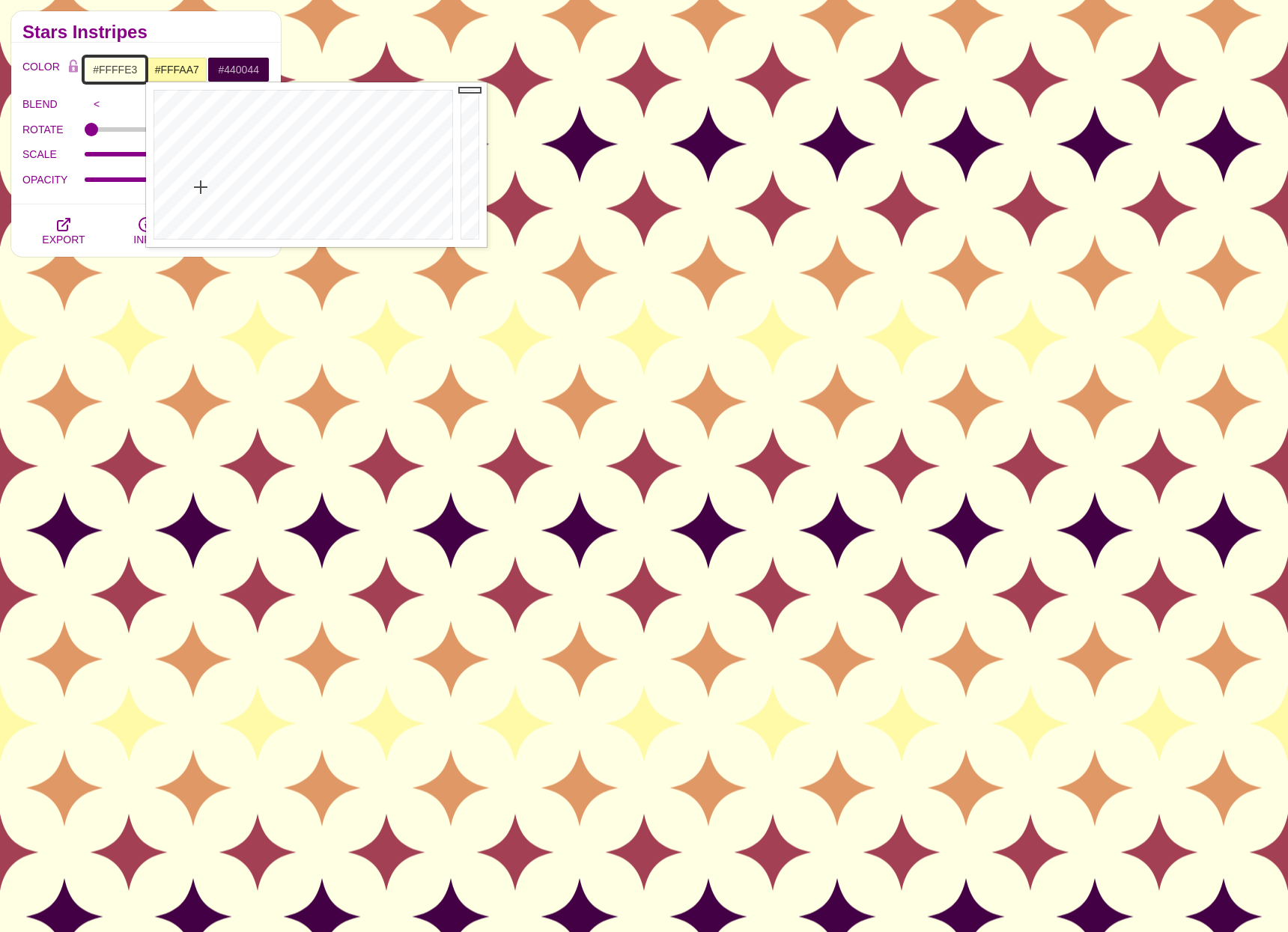
click at [124, 70] on input "#FFFFE3" at bounding box center [115, 69] width 62 height 25
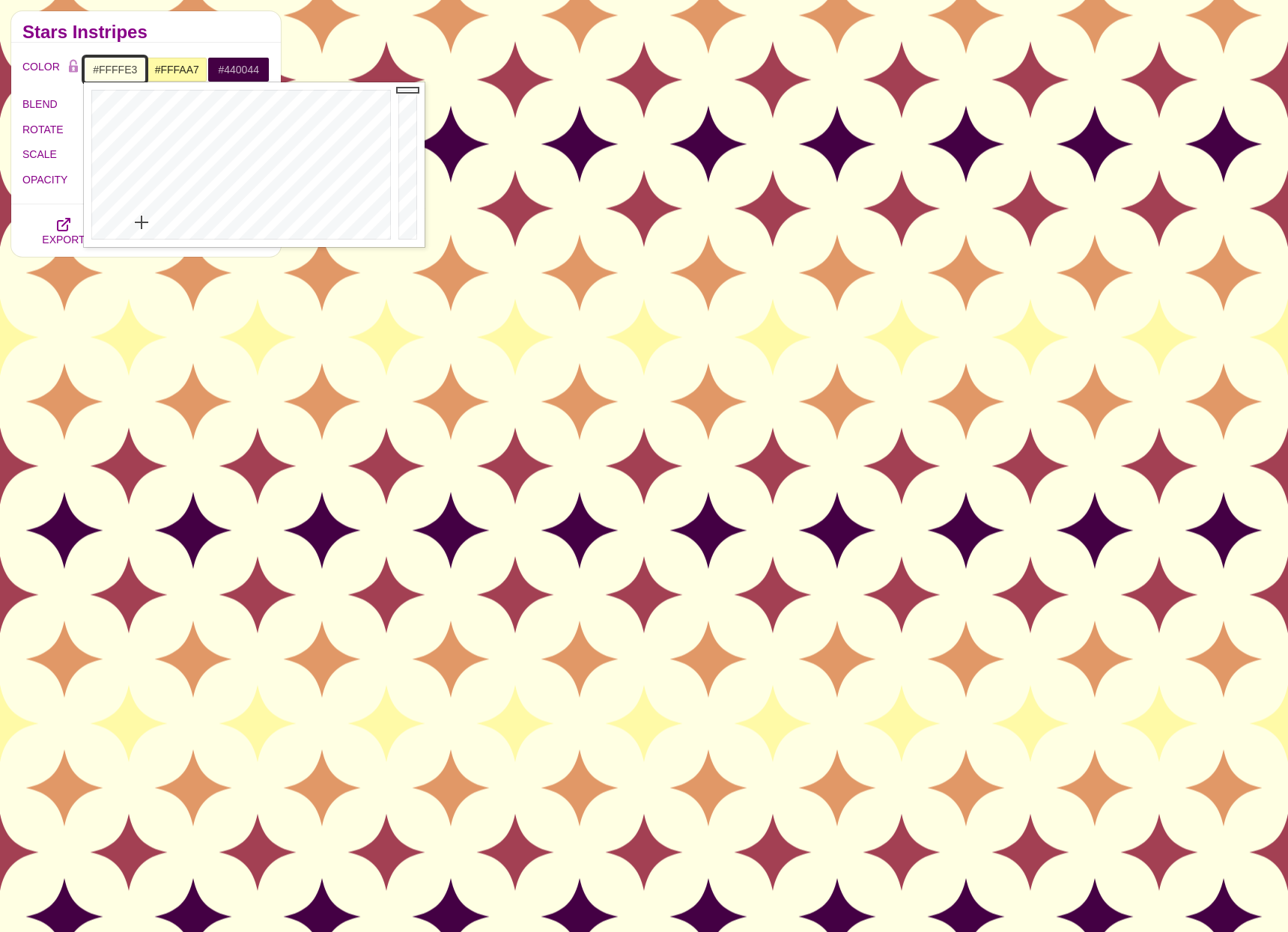
click at [124, 70] on input "#FFFFE3" at bounding box center [115, 69] width 62 height 25
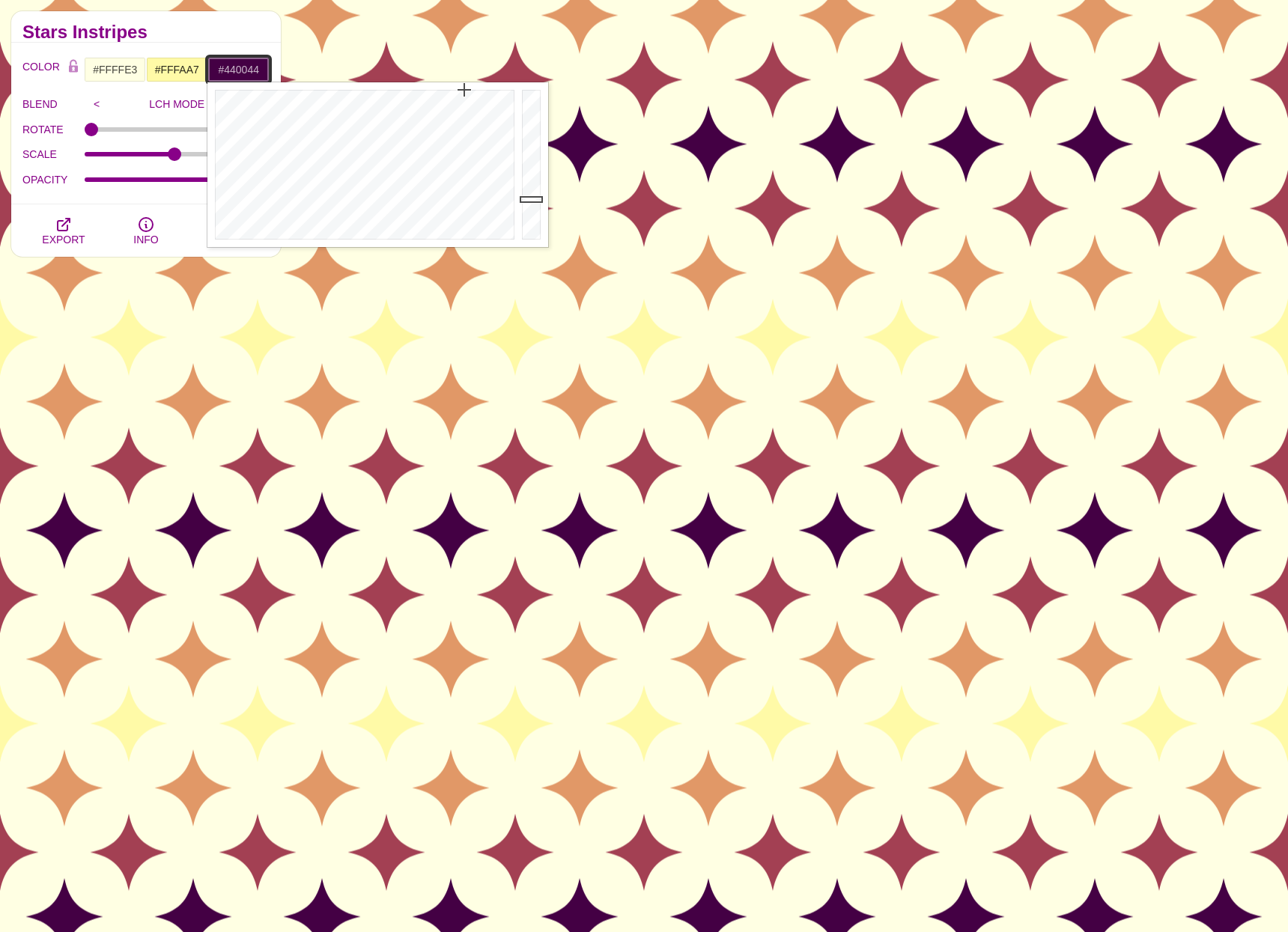
click at [248, 71] on input "#440044" at bounding box center [239, 69] width 62 height 25
paste input "FFFFE3"
type input "#FFFFE3"
click at [158, 72] on input "#FFFAA7" at bounding box center [177, 69] width 62 height 25
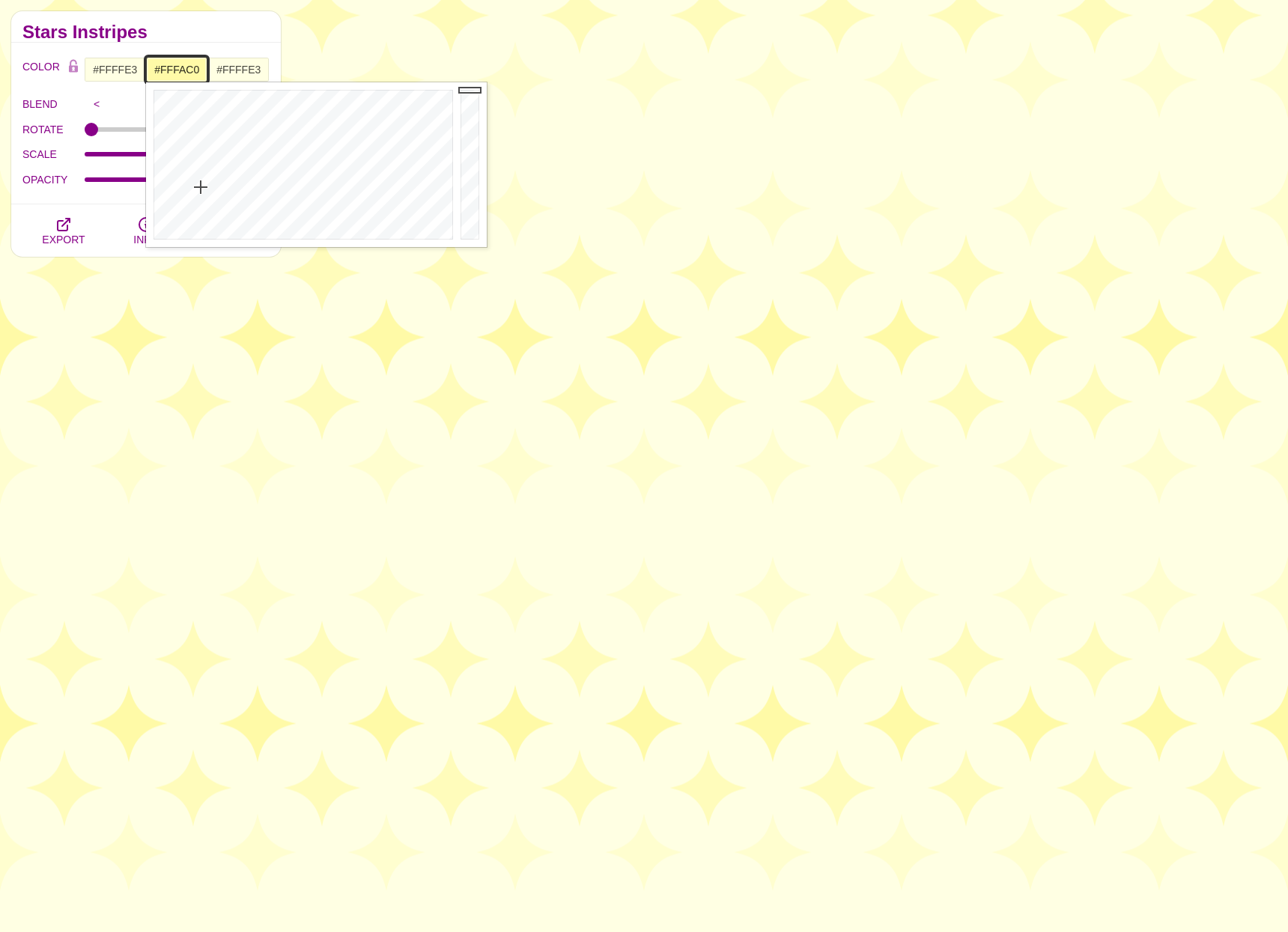
click at [199, 202] on div at bounding box center [301, 164] width 311 height 164
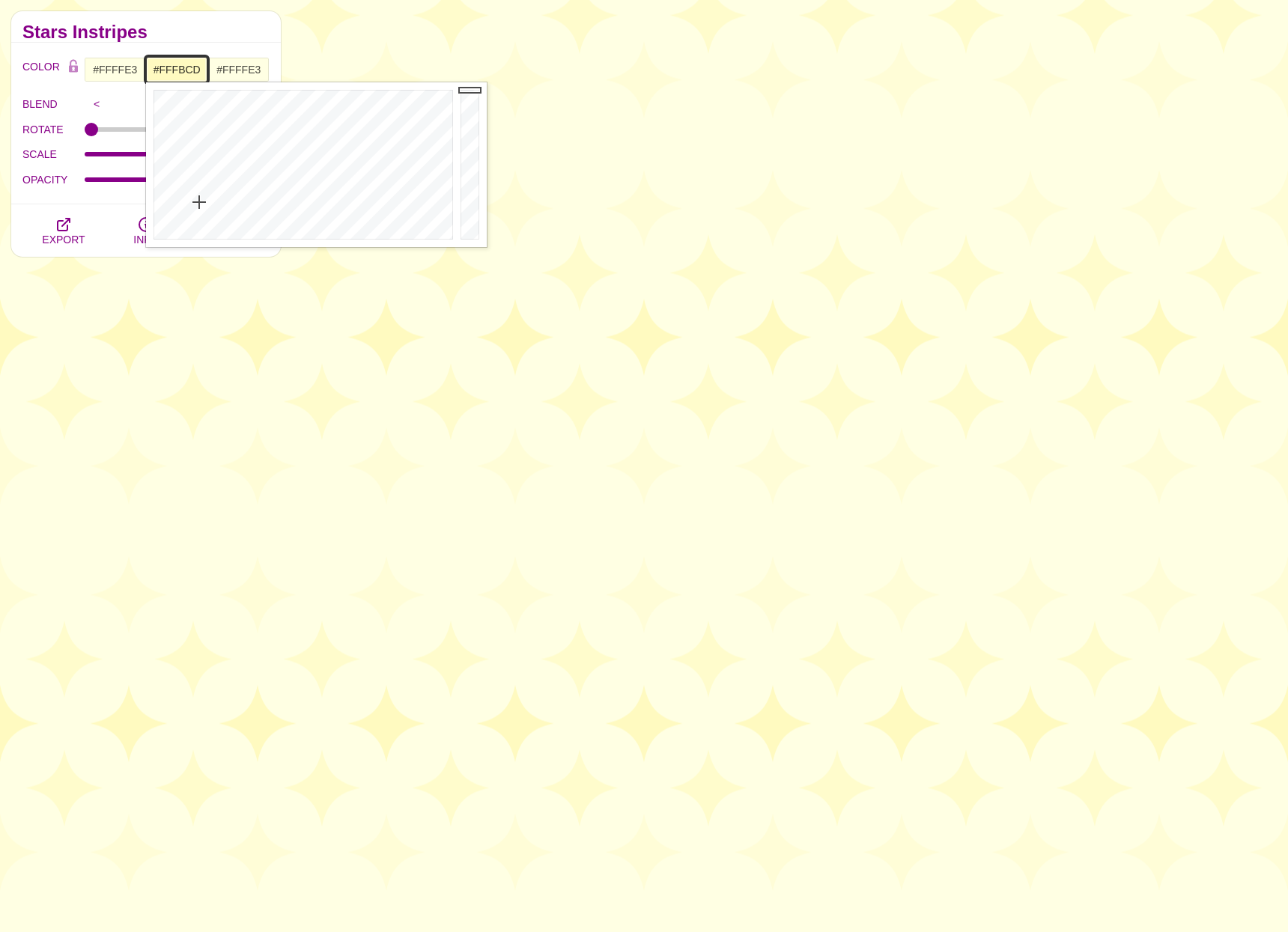
click at [199, 210] on div at bounding box center [301, 164] width 311 height 164
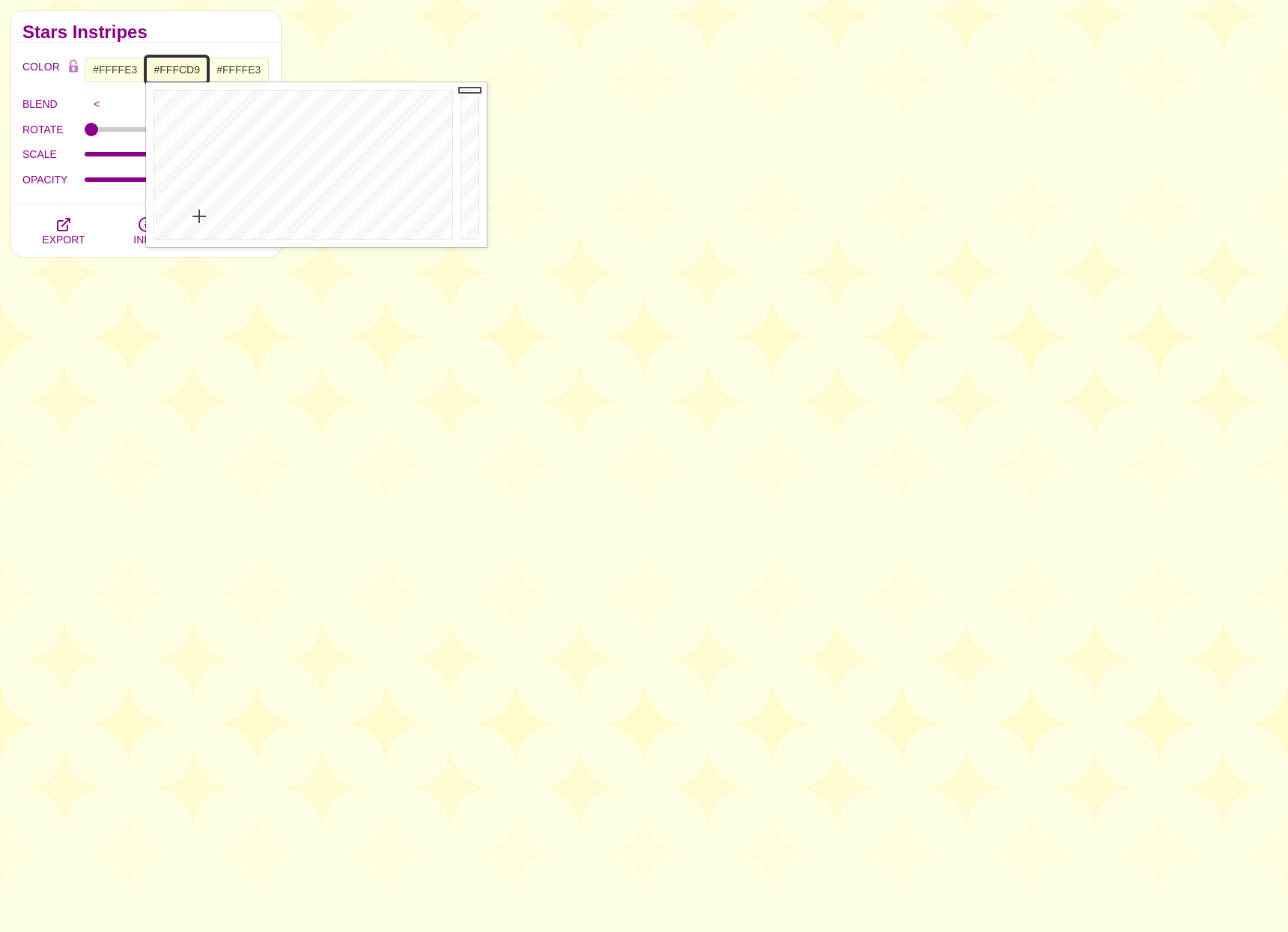
click at [199, 217] on div at bounding box center [301, 164] width 311 height 164
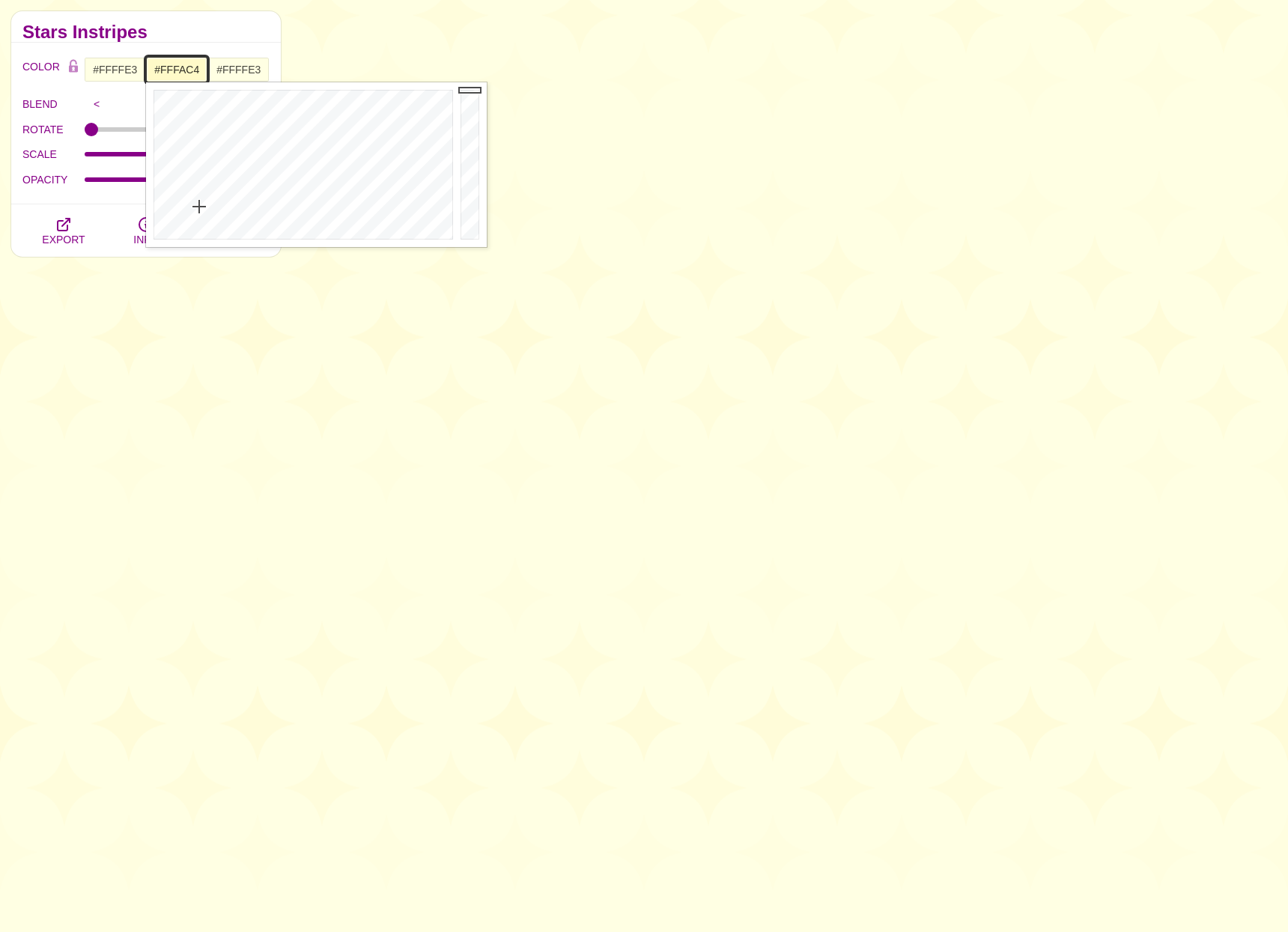
drag, startPoint x: 199, startPoint y: 217, endPoint x: 199, endPoint y: 204, distance: 13.0
click at [199, 204] on div at bounding box center [301, 164] width 311 height 164
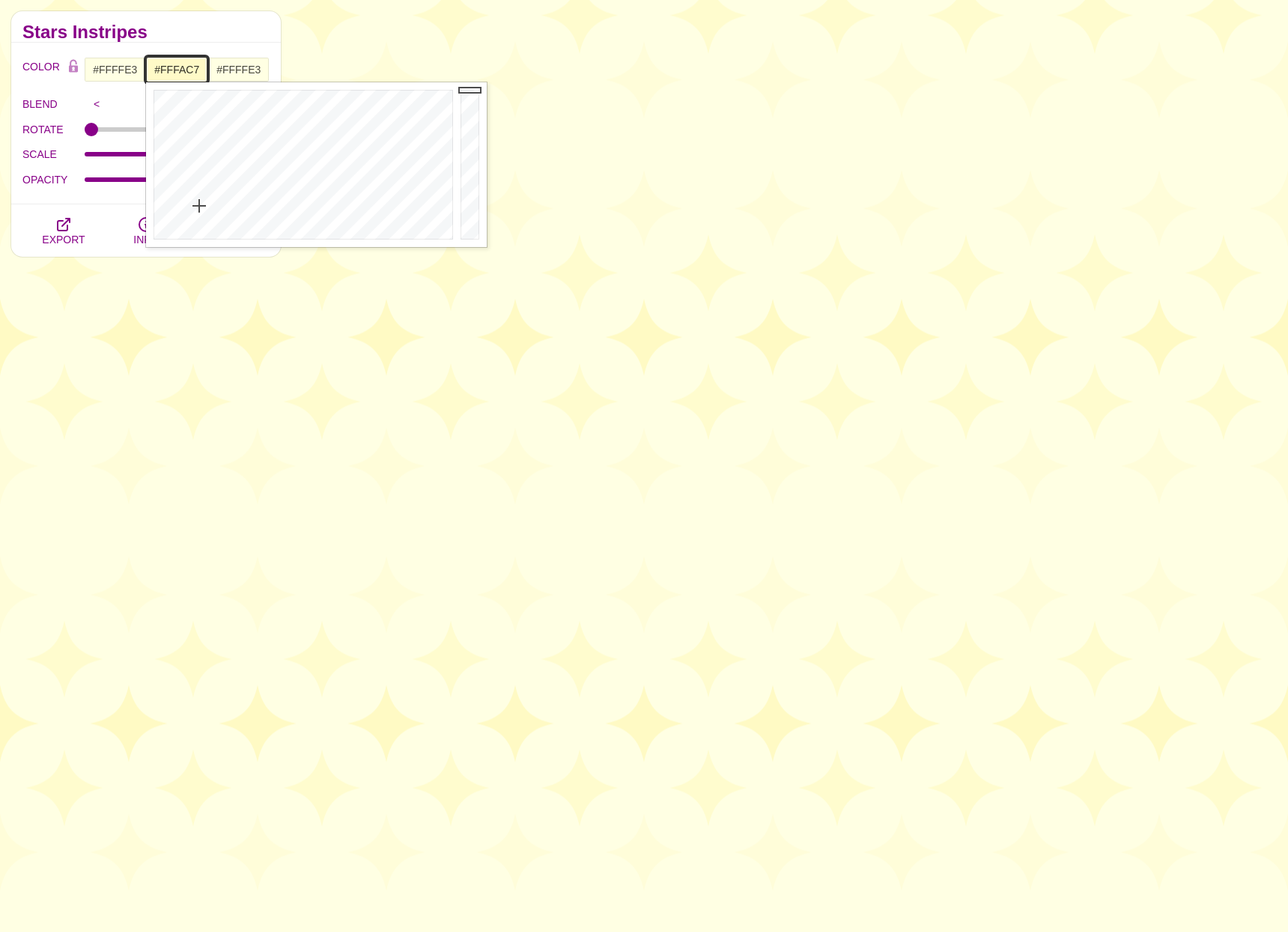
type input "#FFFAC8"
click at [199, 206] on div at bounding box center [301, 164] width 311 height 164
click at [190, 37] on h2 "Stars Instripes" at bounding box center [146, 32] width 247 height 12
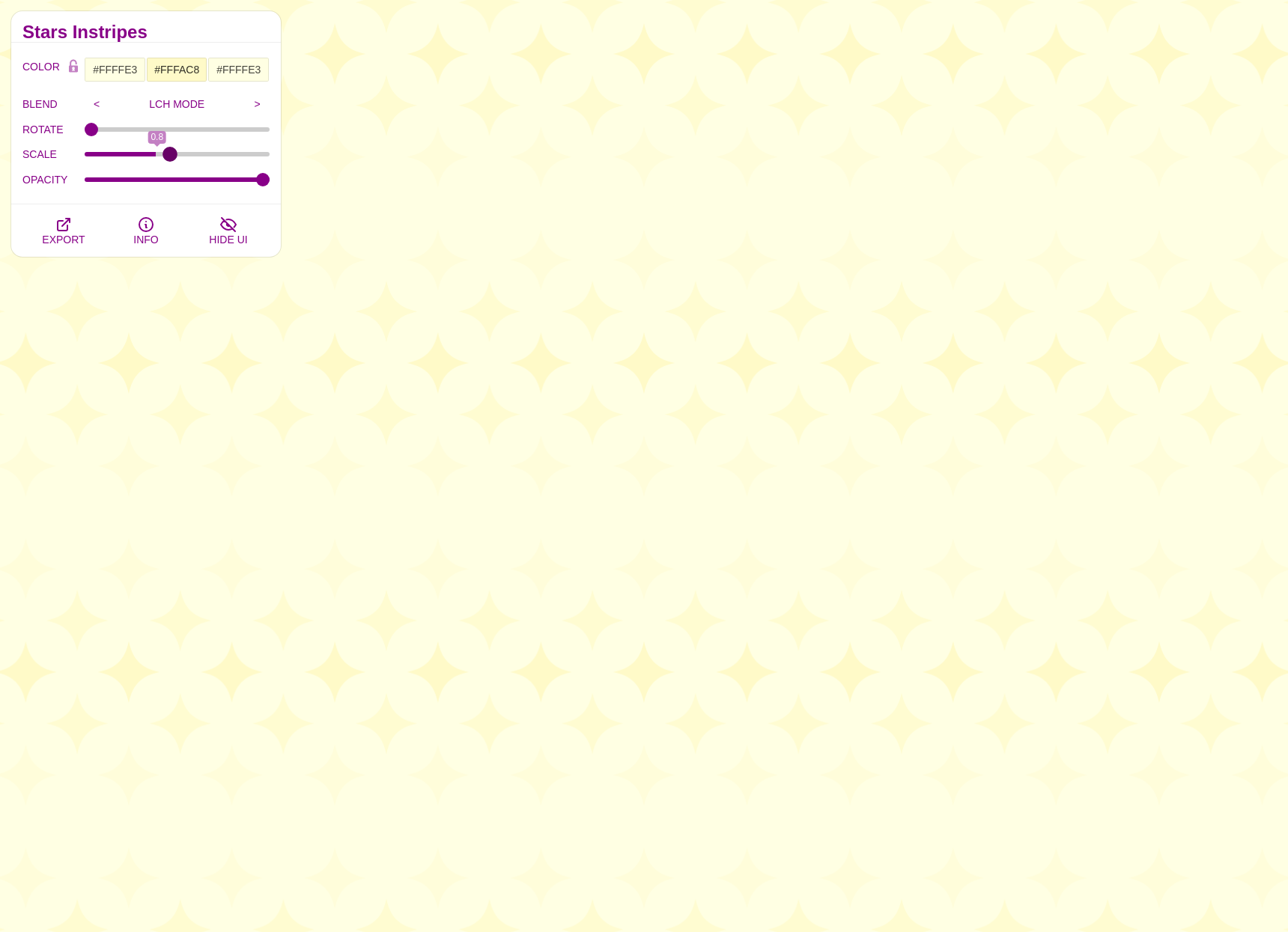
type input "1"
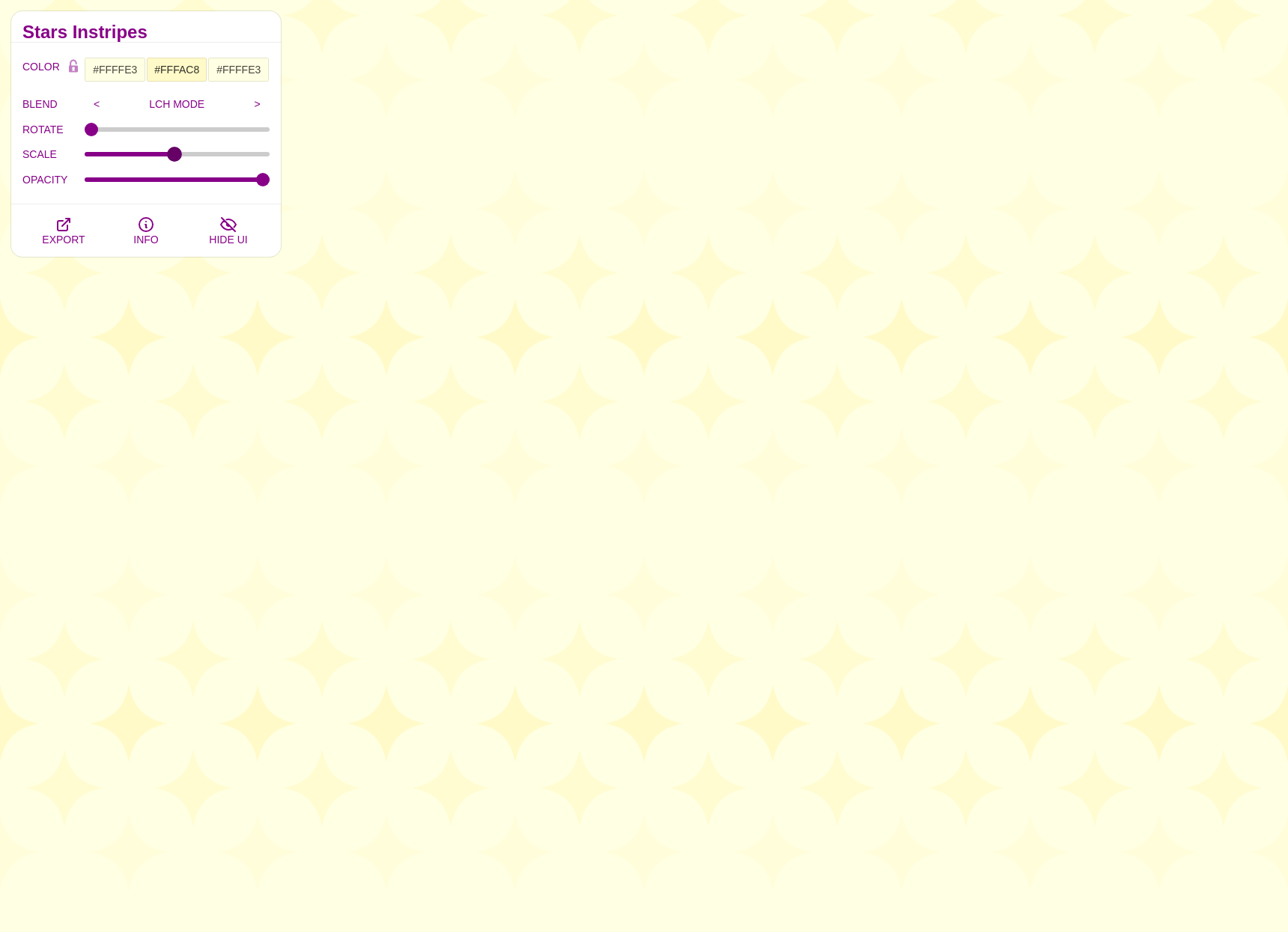
drag, startPoint x: 179, startPoint y: 151, endPoint x: 173, endPoint y: 156, distance: 7.8
click at [173, 156] on input "SCALE" at bounding box center [177, 153] width 185 height 6
click at [70, 233] on span "EXPORT" at bounding box center [63, 239] width 43 height 12
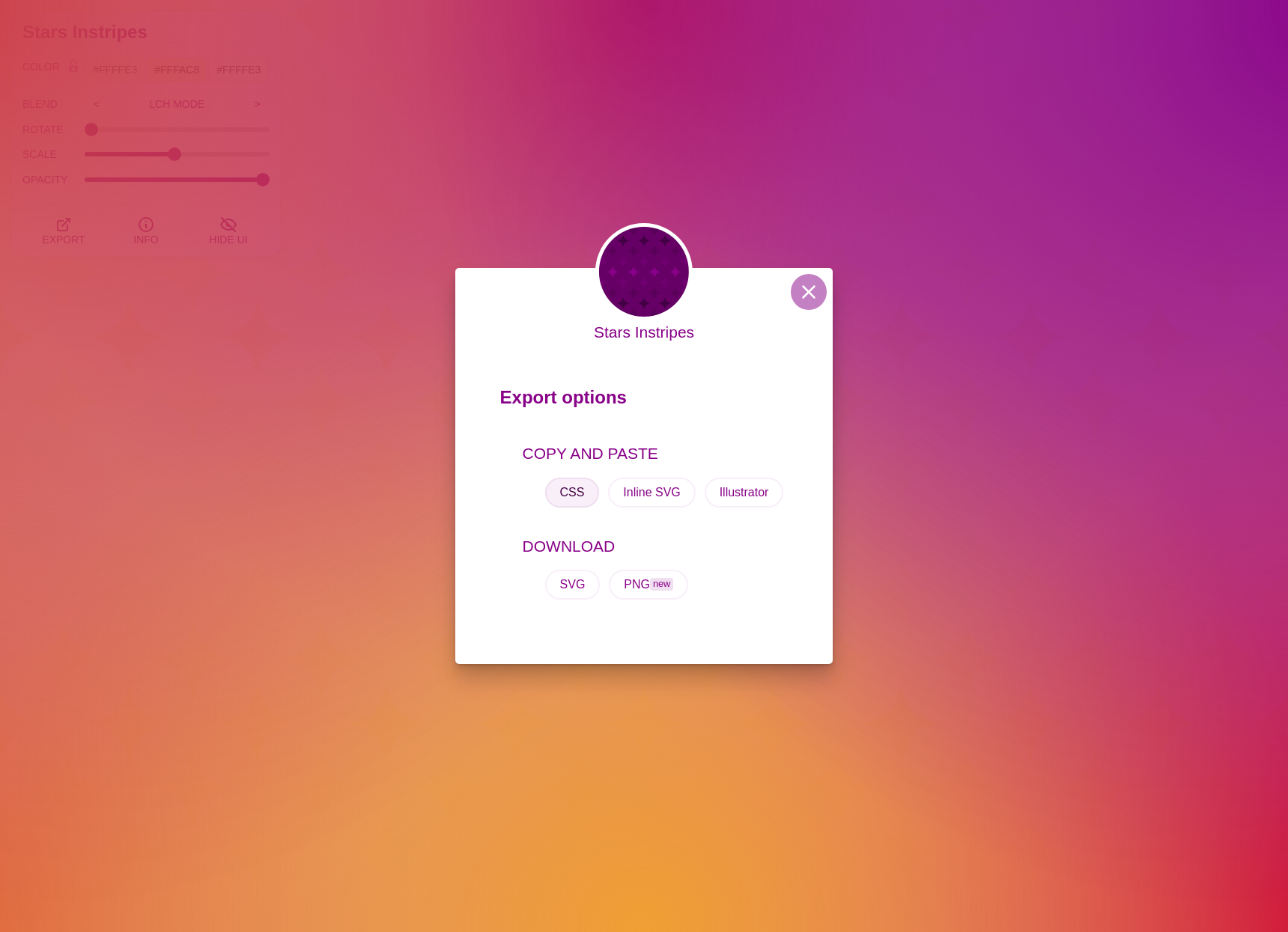
click at [562, 495] on button "CSS" at bounding box center [572, 493] width 55 height 30
click at [563, 185] on div "Stars Instripes Export options COPY AND PASTE CSS Inline SVG Illustrator DOWNLO…" at bounding box center [644, 466] width 1288 height 932
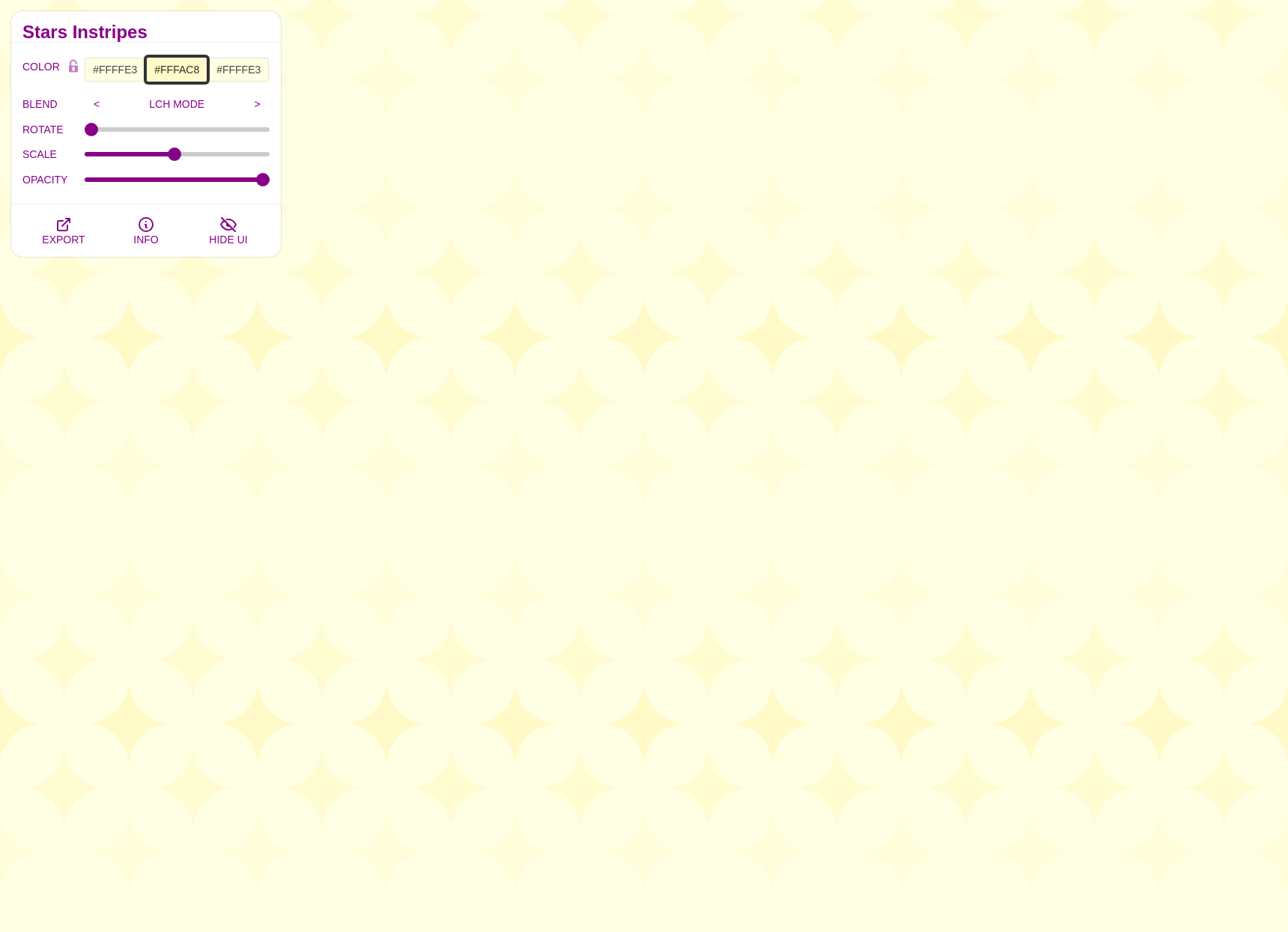
click at [173, 62] on input "#FFFAC8" at bounding box center [177, 69] width 62 height 25
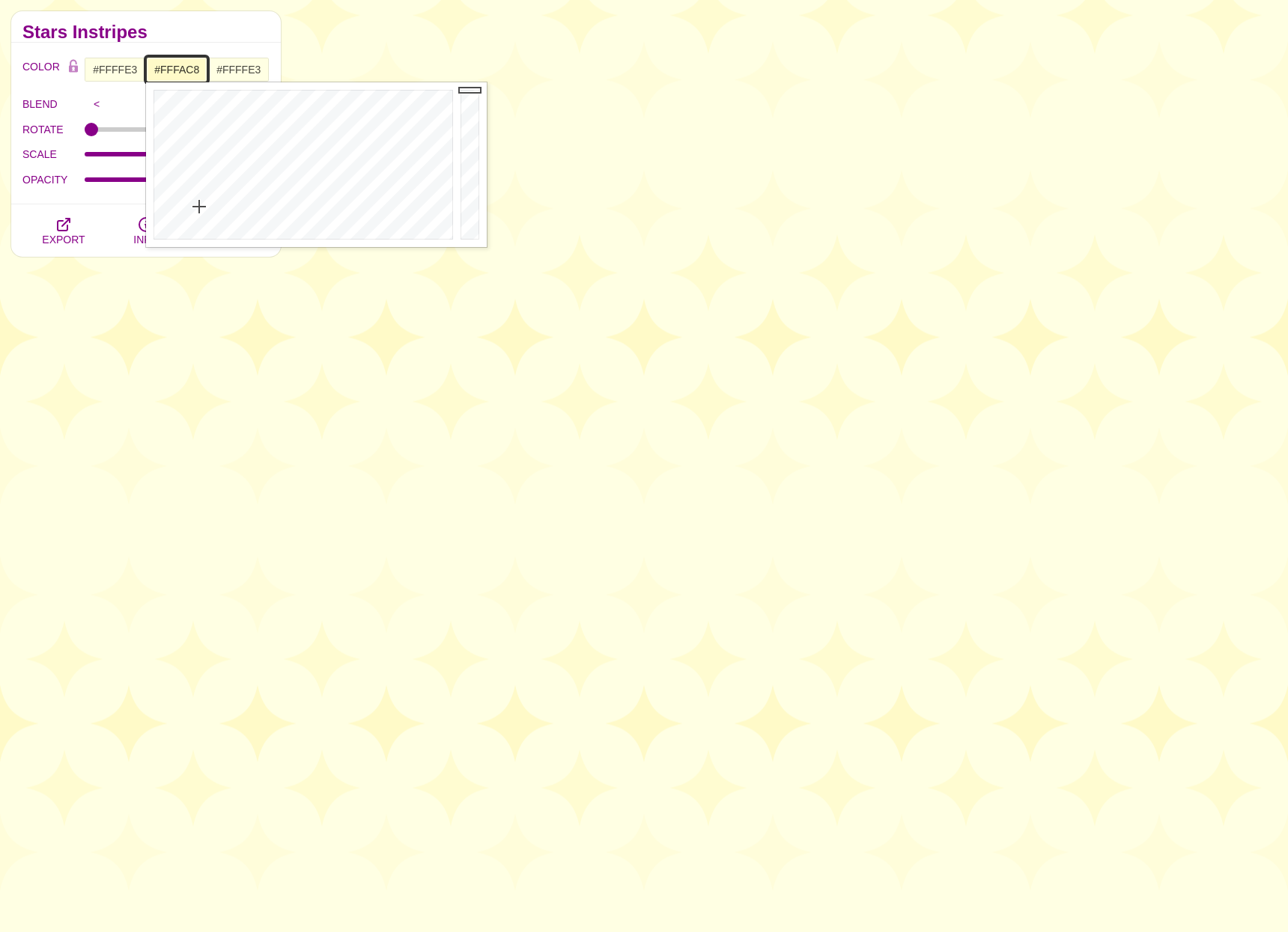
type input "#FFFCD5"
click at [199, 214] on div at bounding box center [301, 164] width 311 height 164
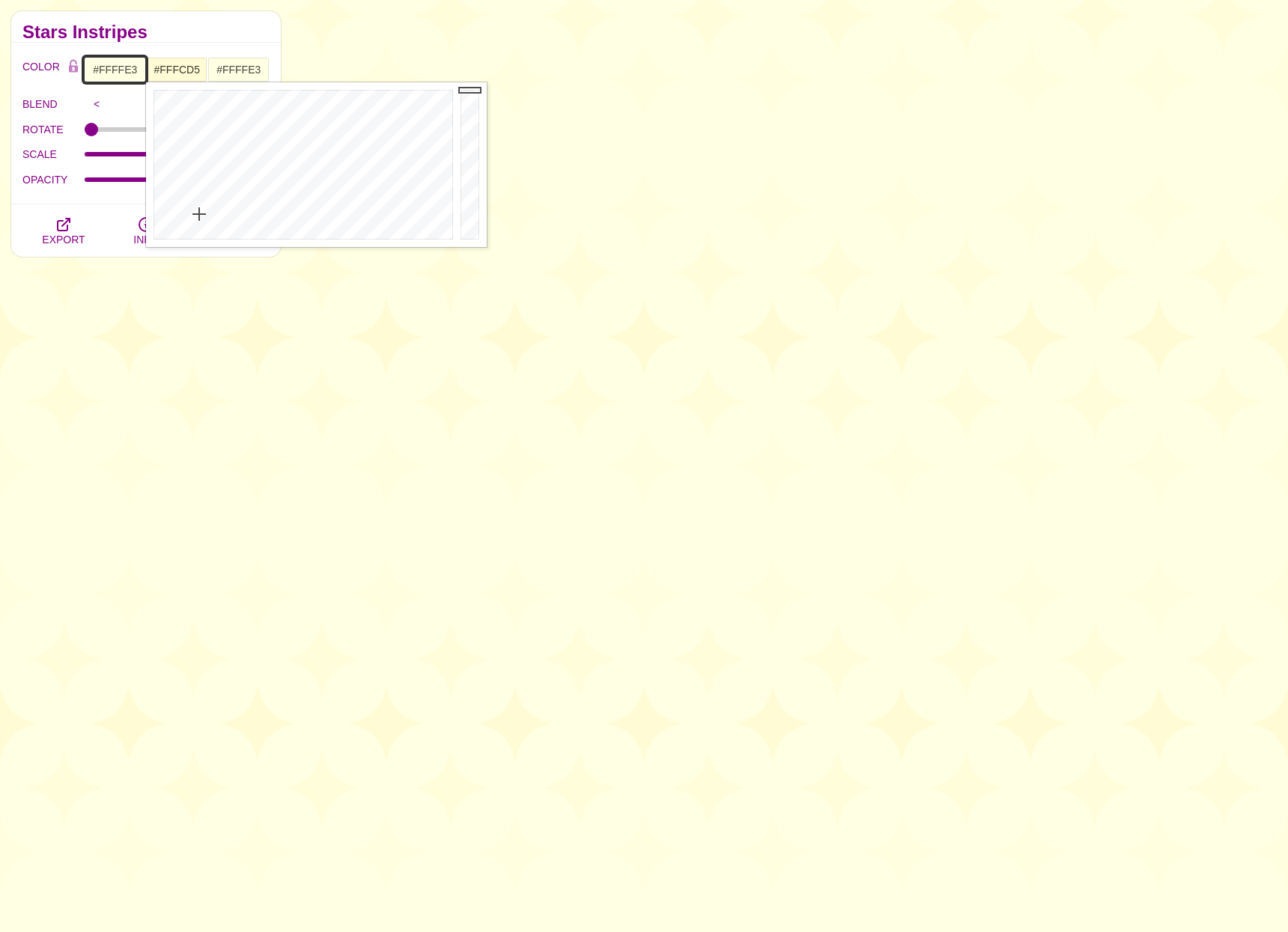
click at [128, 63] on input "#FFFFE3" at bounding box center [115, 69] width 62 height 25
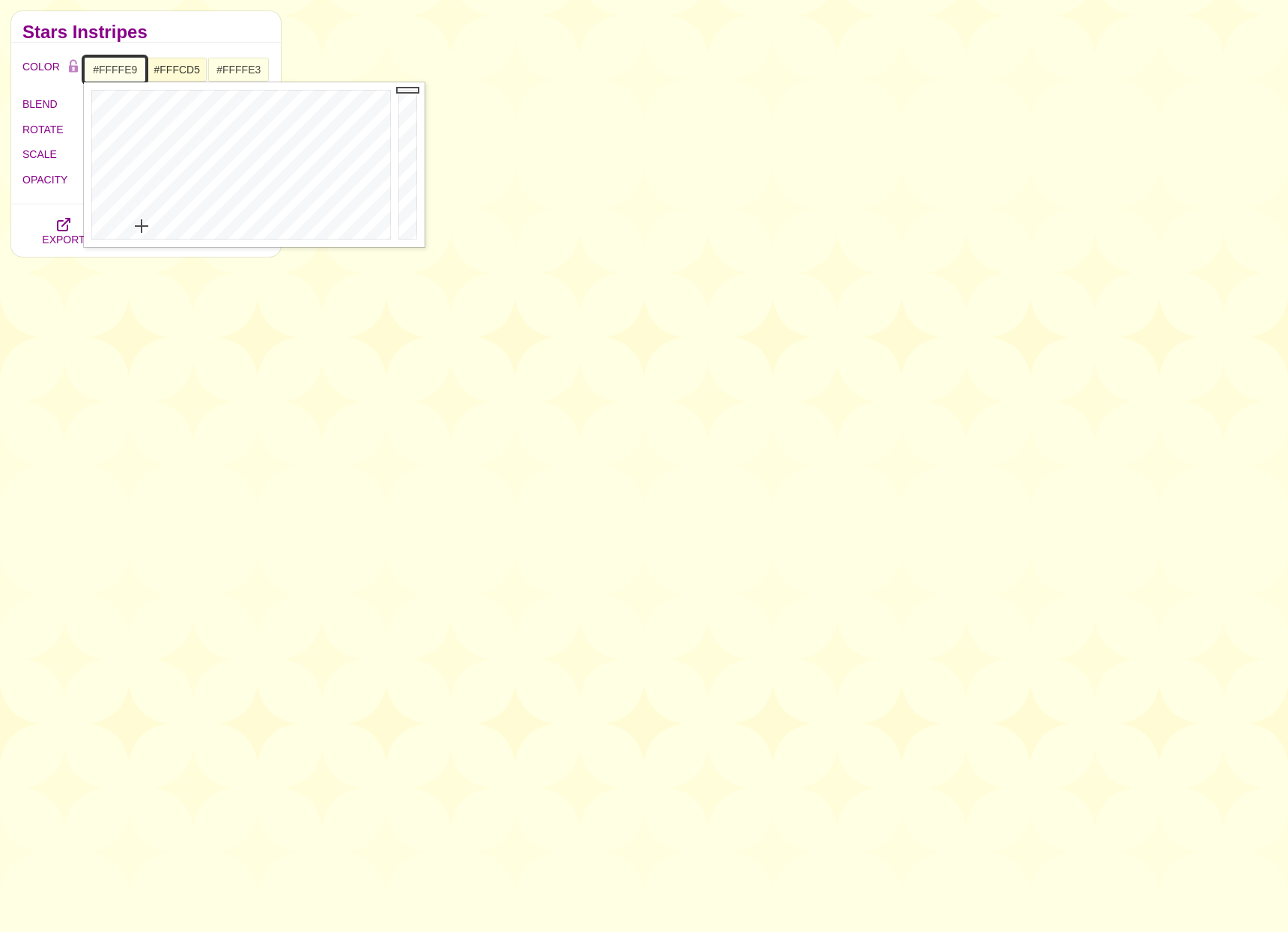
click at [142, 226] on div at bounding box center [239, 164] width 311 height 164
click at [123, 67] on input "#FFFFE9" at bounding box center [115, 69] width 62 height 25
type input "#FFFFEE"
click at [141, 229] on div at bounding box center [239, 164] width 311 height 164
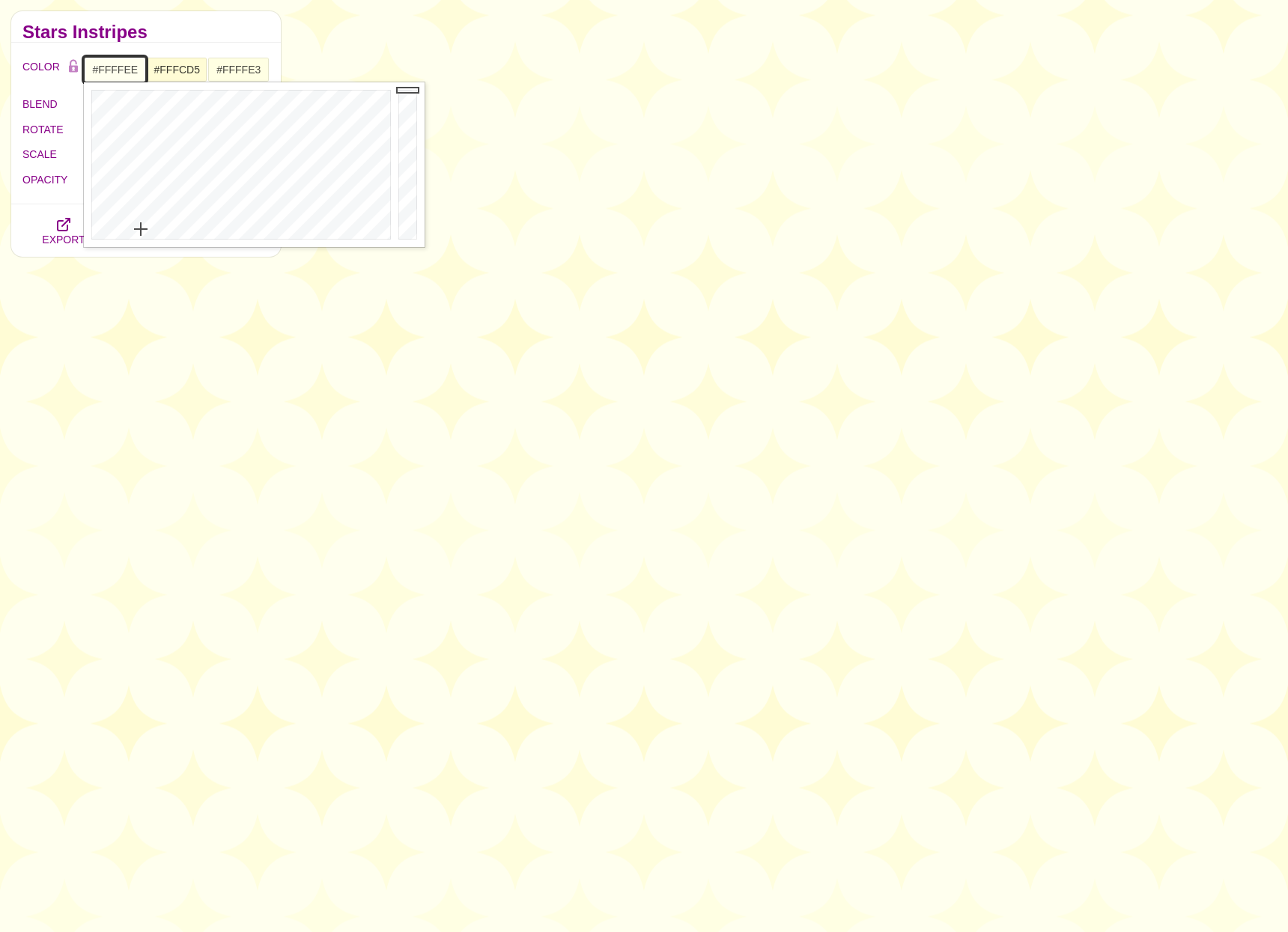
click at [118, 71] on input "#FFFFEE" at bounding box center [115, 69] width 62 height 25
click at [235, 68] on input "#FFFFE3" at bounding box center [239, 69] width 62 height 25
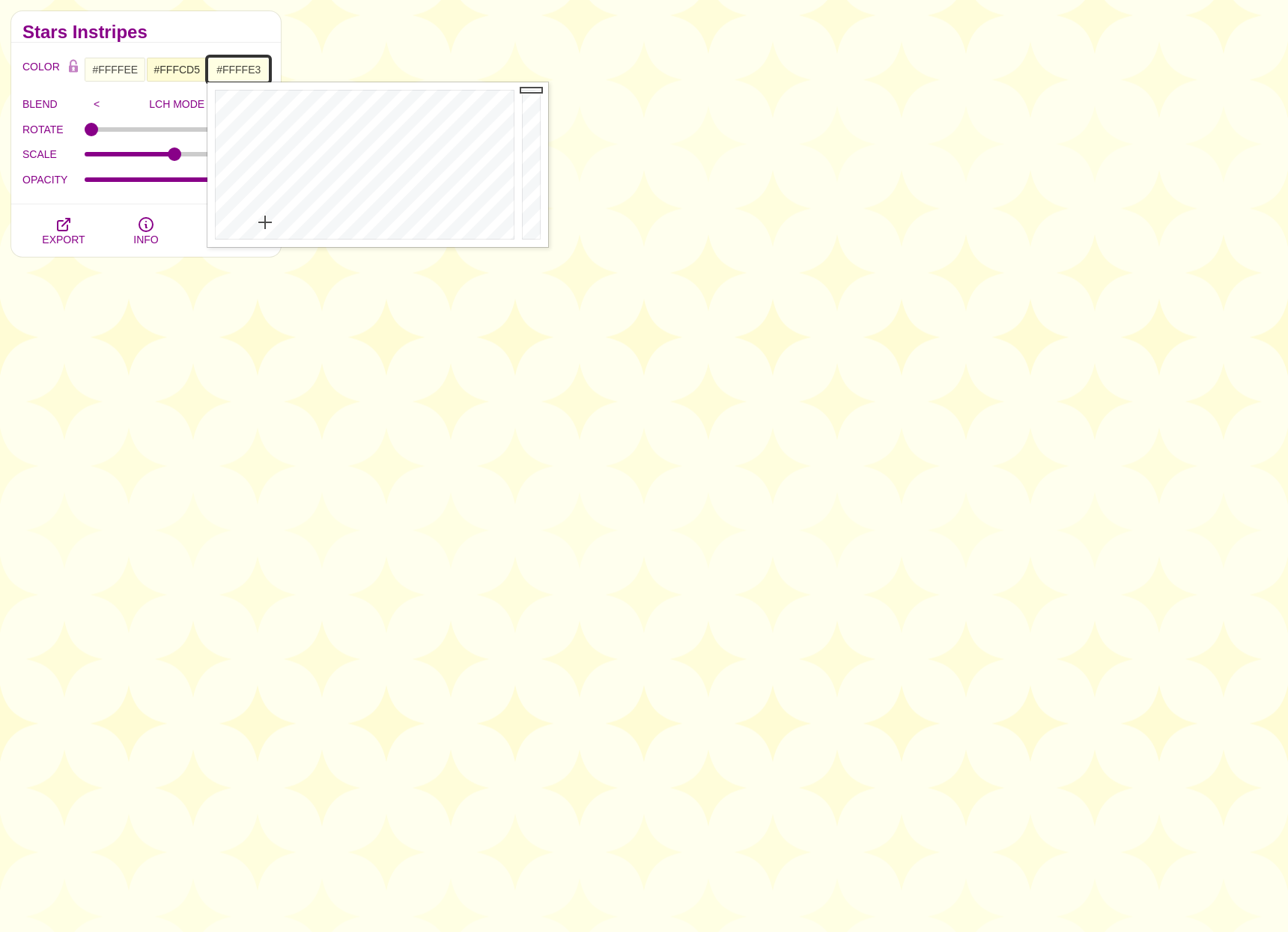
click at [235, 68] on input "#FFFFE3" at bounding box center [239, 69] width 62 height 25
paste input "E"
type input "#FFFFEE"
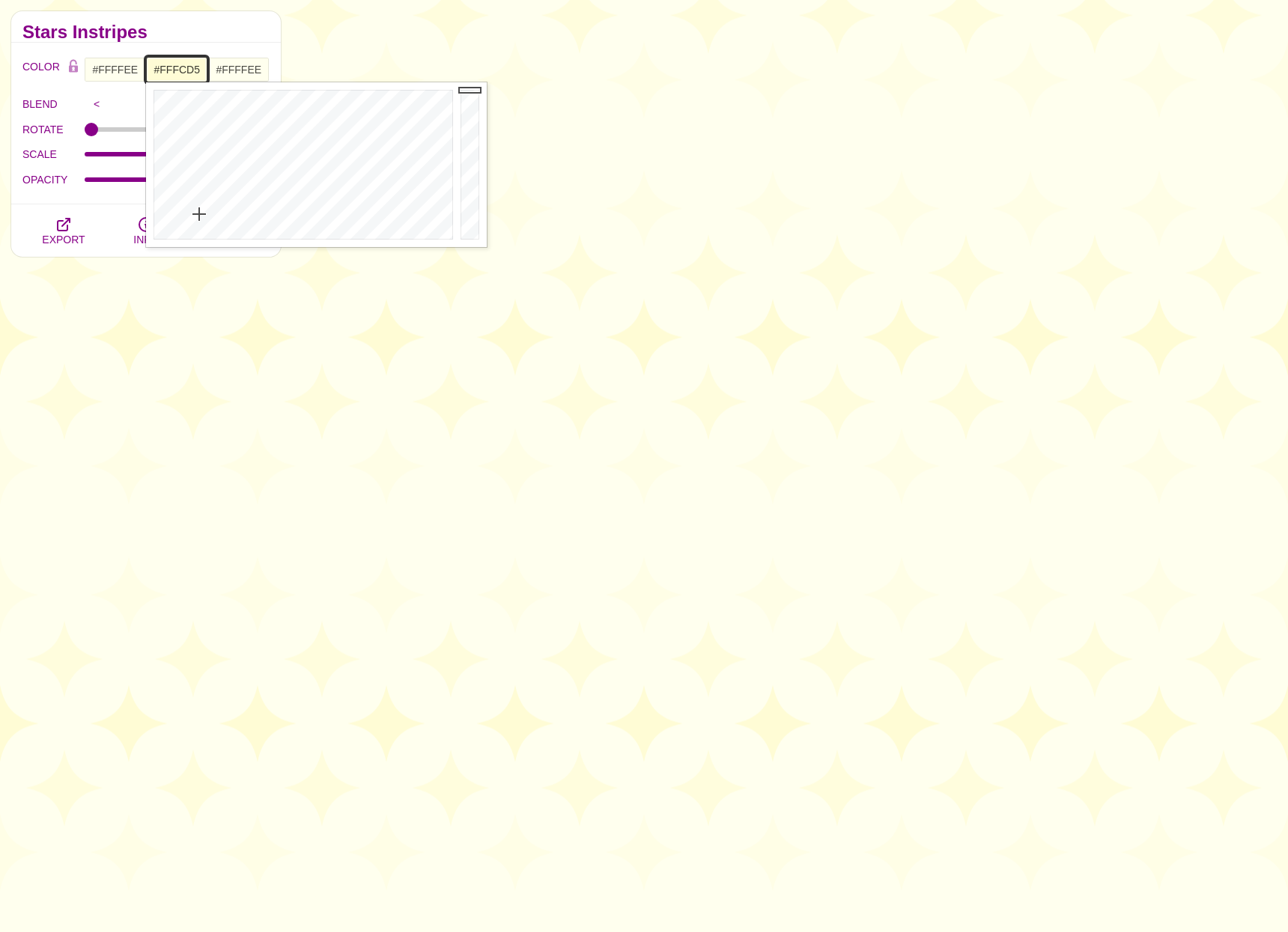
click at [187, 67] on input "#FFFCD5" at bounding box center [177, 69] width 62 height 25
paste input "FEE"
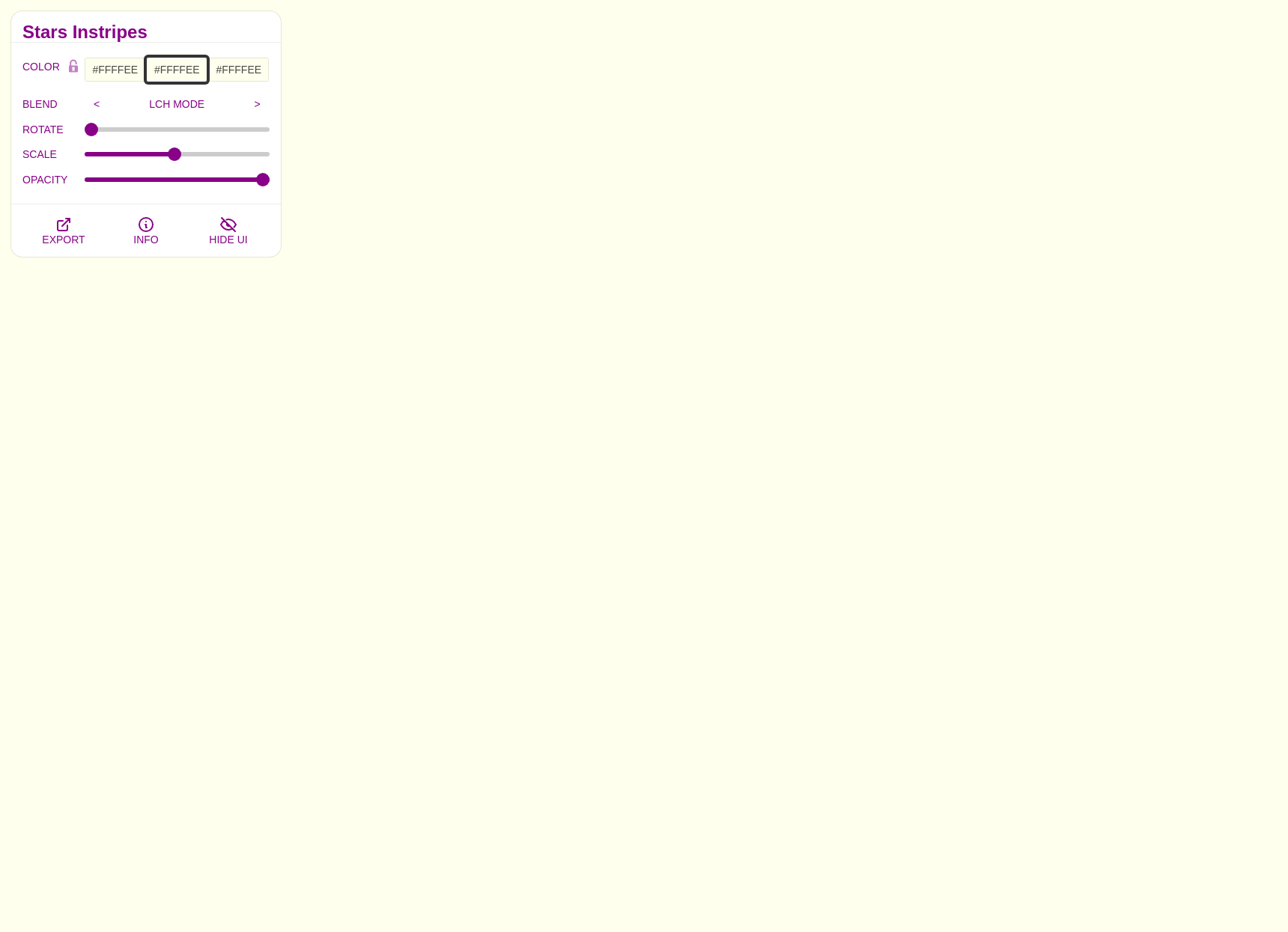
click at [176, 66] on input "#FFFFEE" at bounding box center [177, 69] width 62 height 25
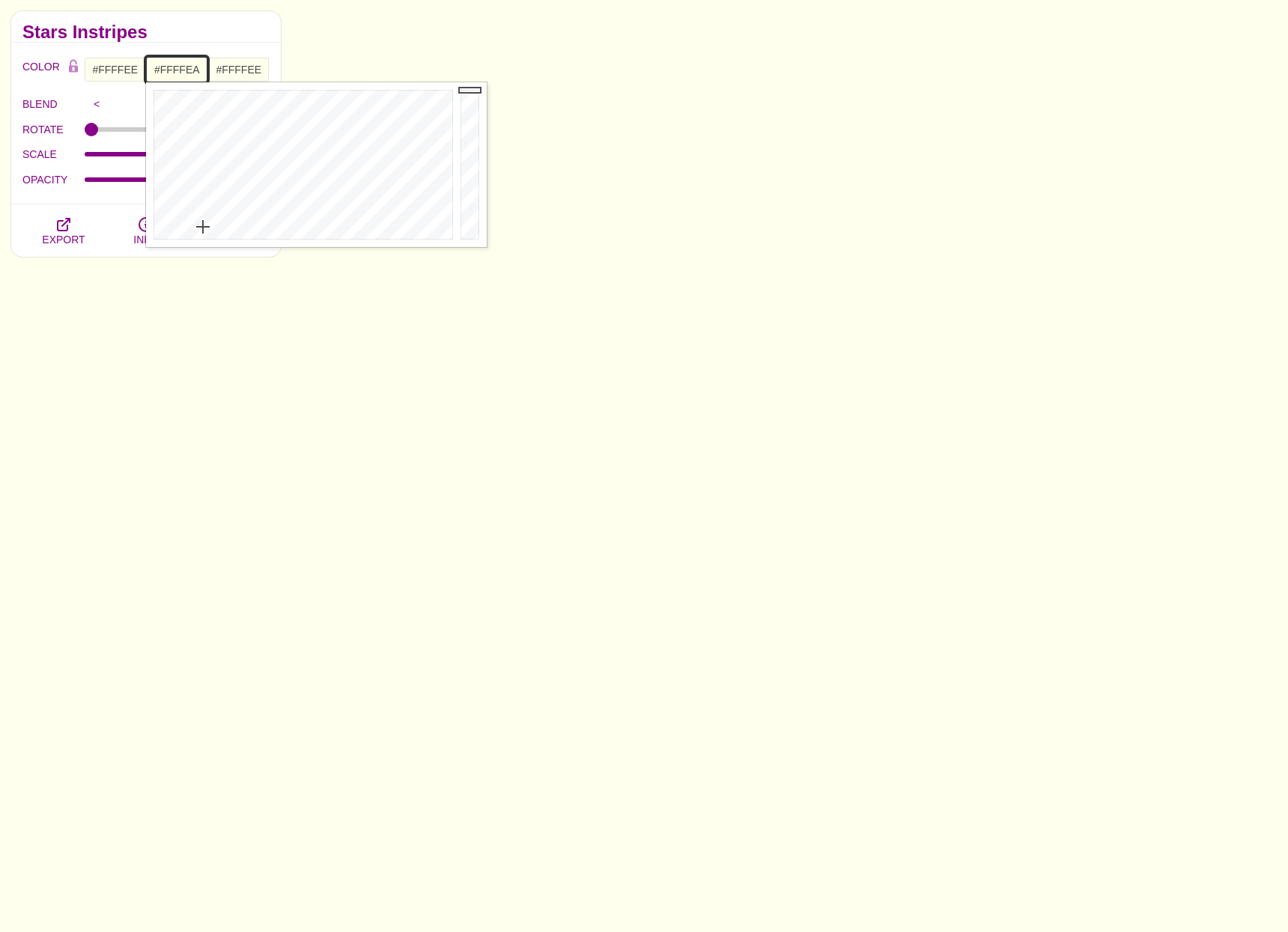
click at [203, 227] on div at bounding box center [301, 164] width 311 height 164
click at [203, 222] on div at bounding box center [301, 164] width 311 height 164
type input "#FFFEDF"
click at [201, 220] on div at bounding box center [301, 164] width 311 height 164
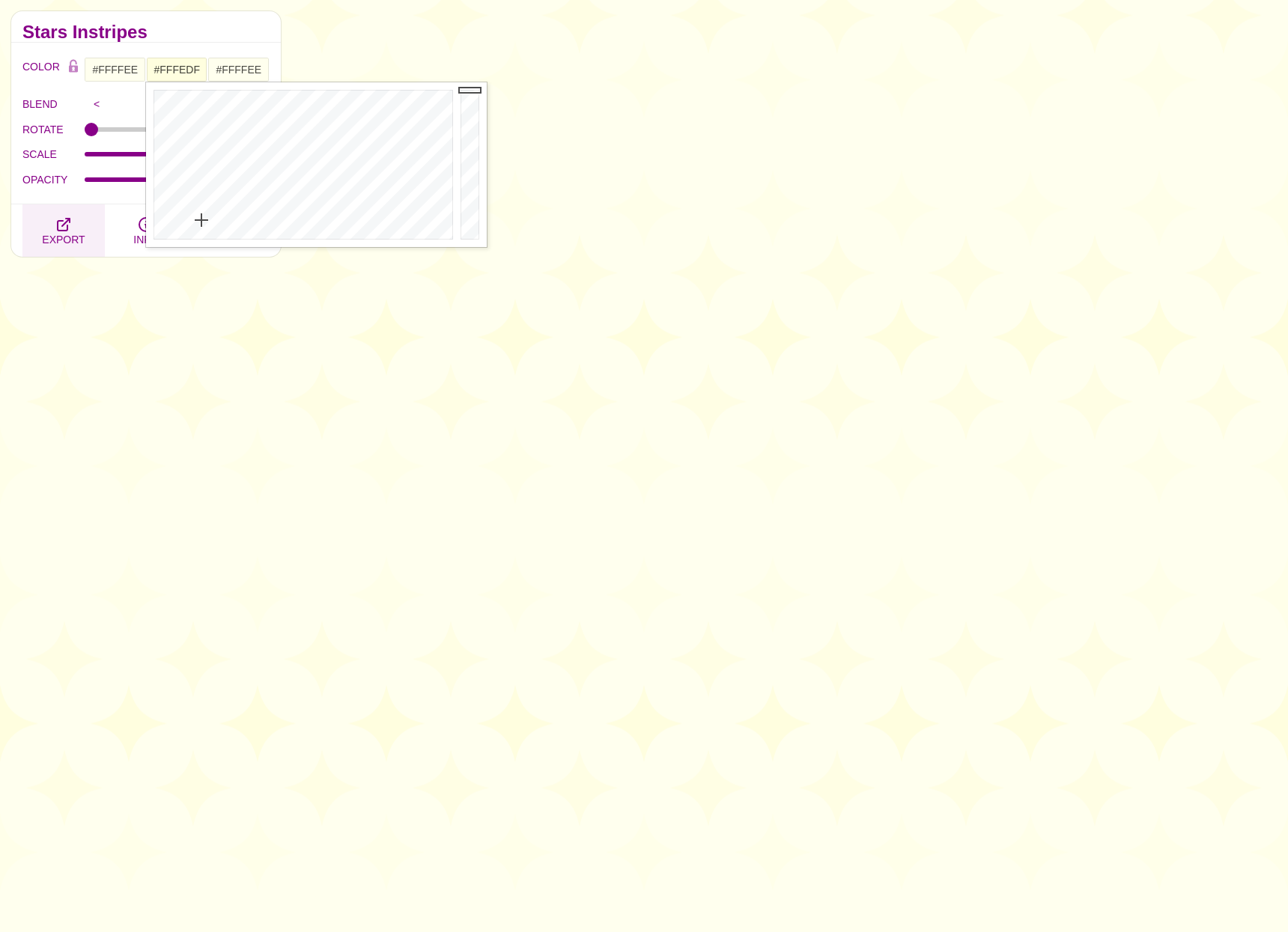
click at [70, 219] on icon "button" at bounding box center [63, 224] width 18 height 18
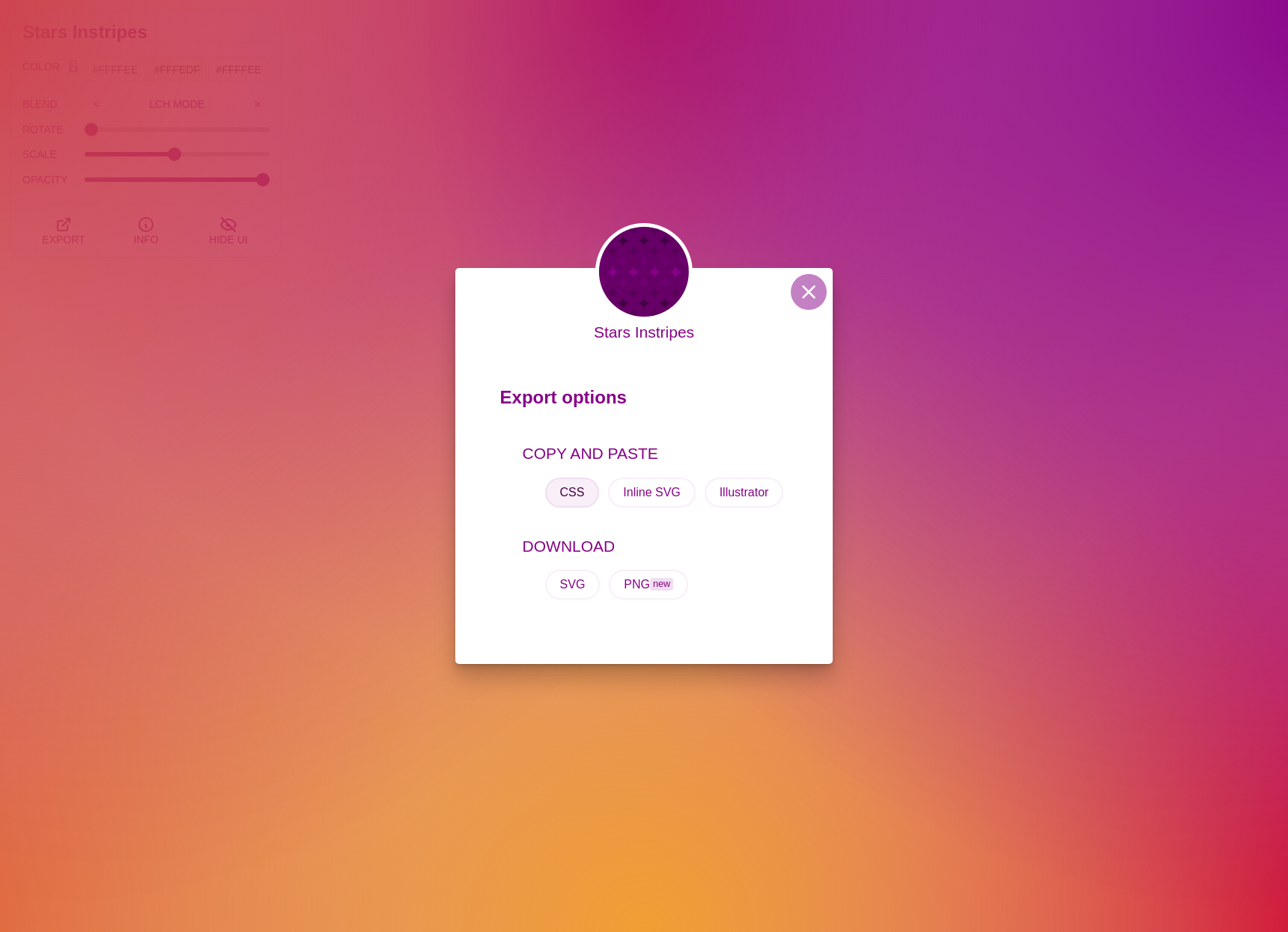
click at [575, 490] on button "CSS" at bounding box center [572, 493] width 55 height 30
click at [823, 291] on button at bounding box center [808, 292] width 36 height 36
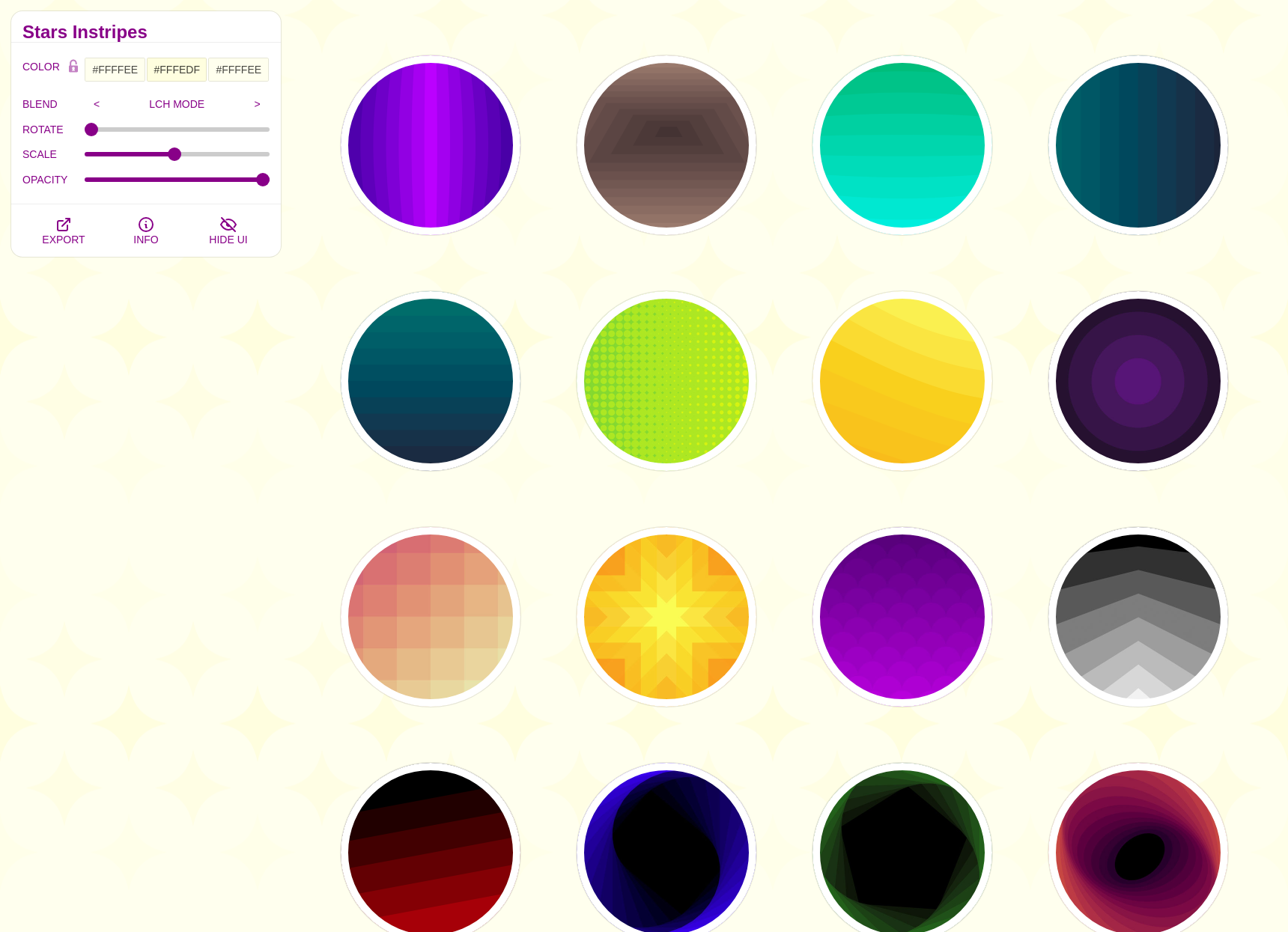
scroll to position [2041, 0]
